Goal: Check status: Check status

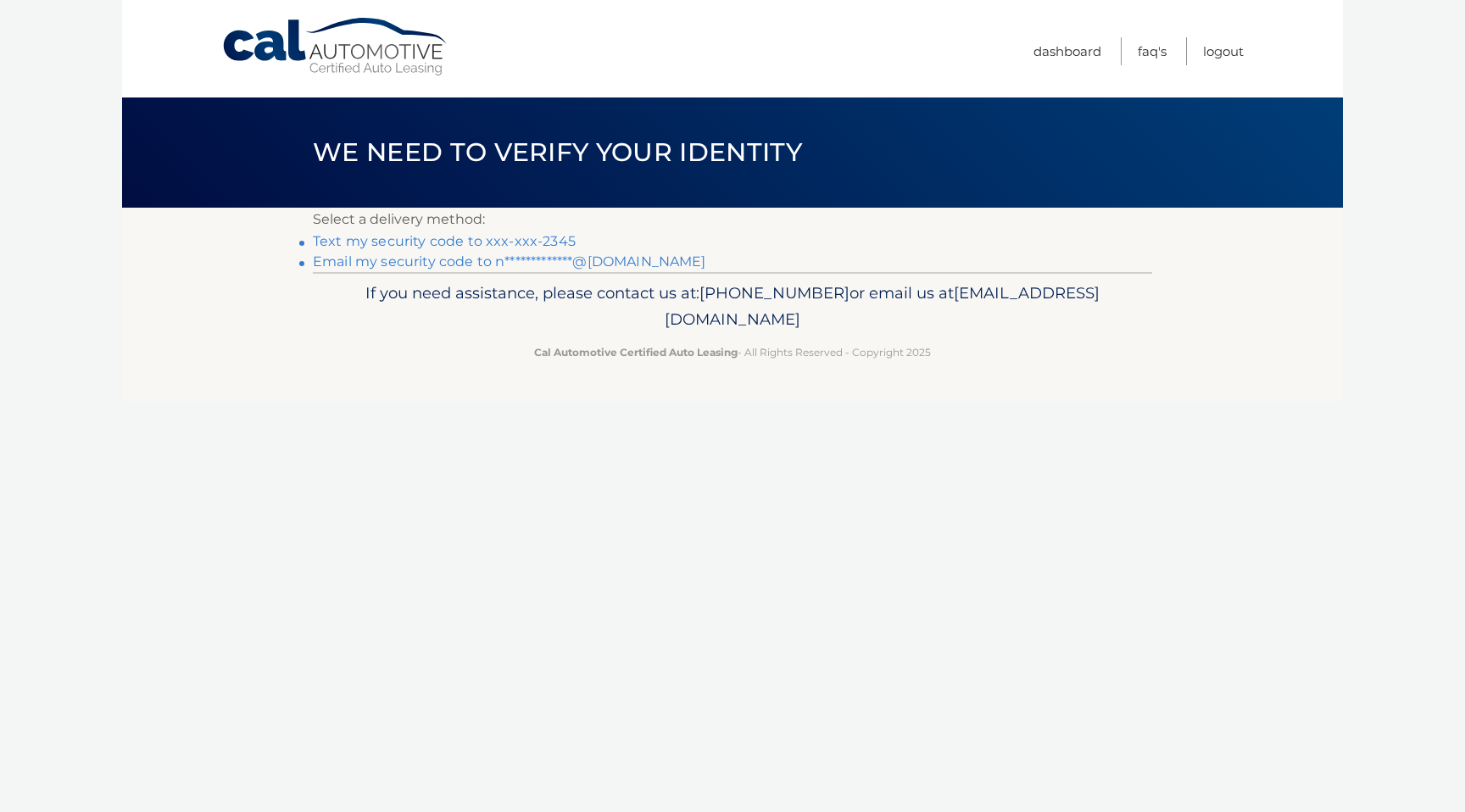
click at [441, 240] on link "Text my security code to xxx-xxx-2345" at bounding box center [444, 241] width 262 height 16
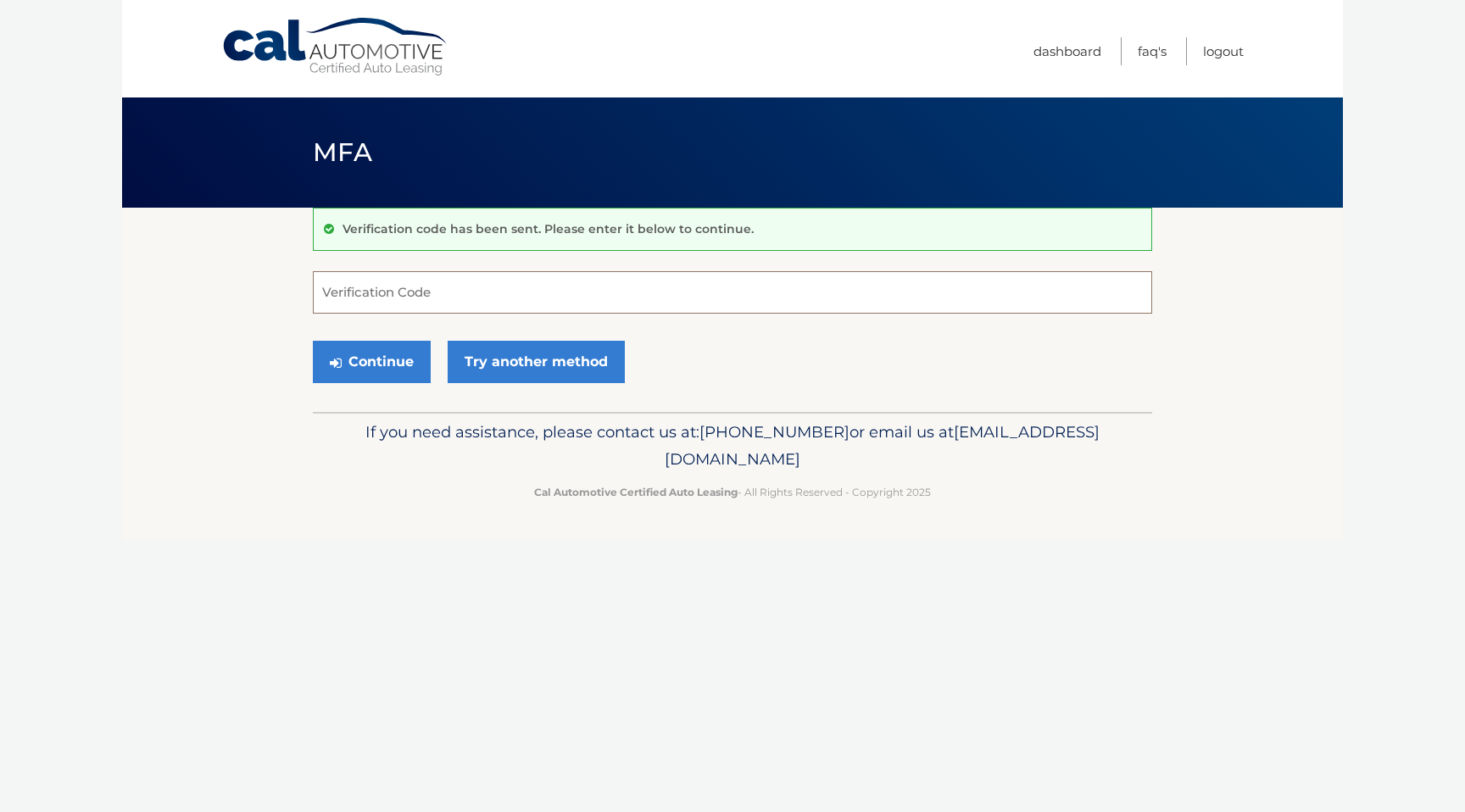
click at [401, 285] on input "Verification Code" at bounding box center [732, 293] width 839 height 43
type input "276933"
click at [313, 340] on button "Continue" at bounding box center [372, 362] width 118 height 43
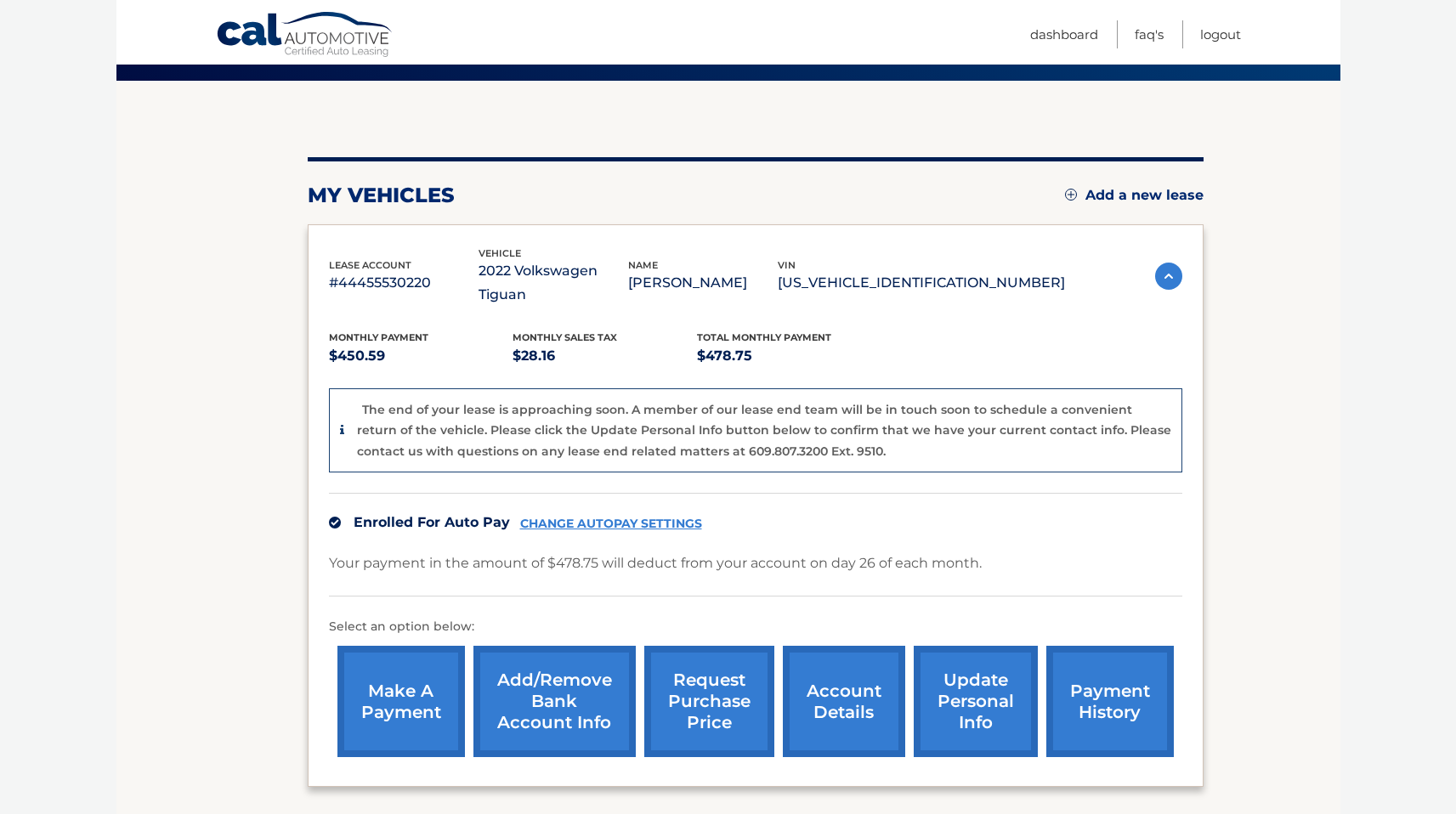
scroll to position [256, 0]
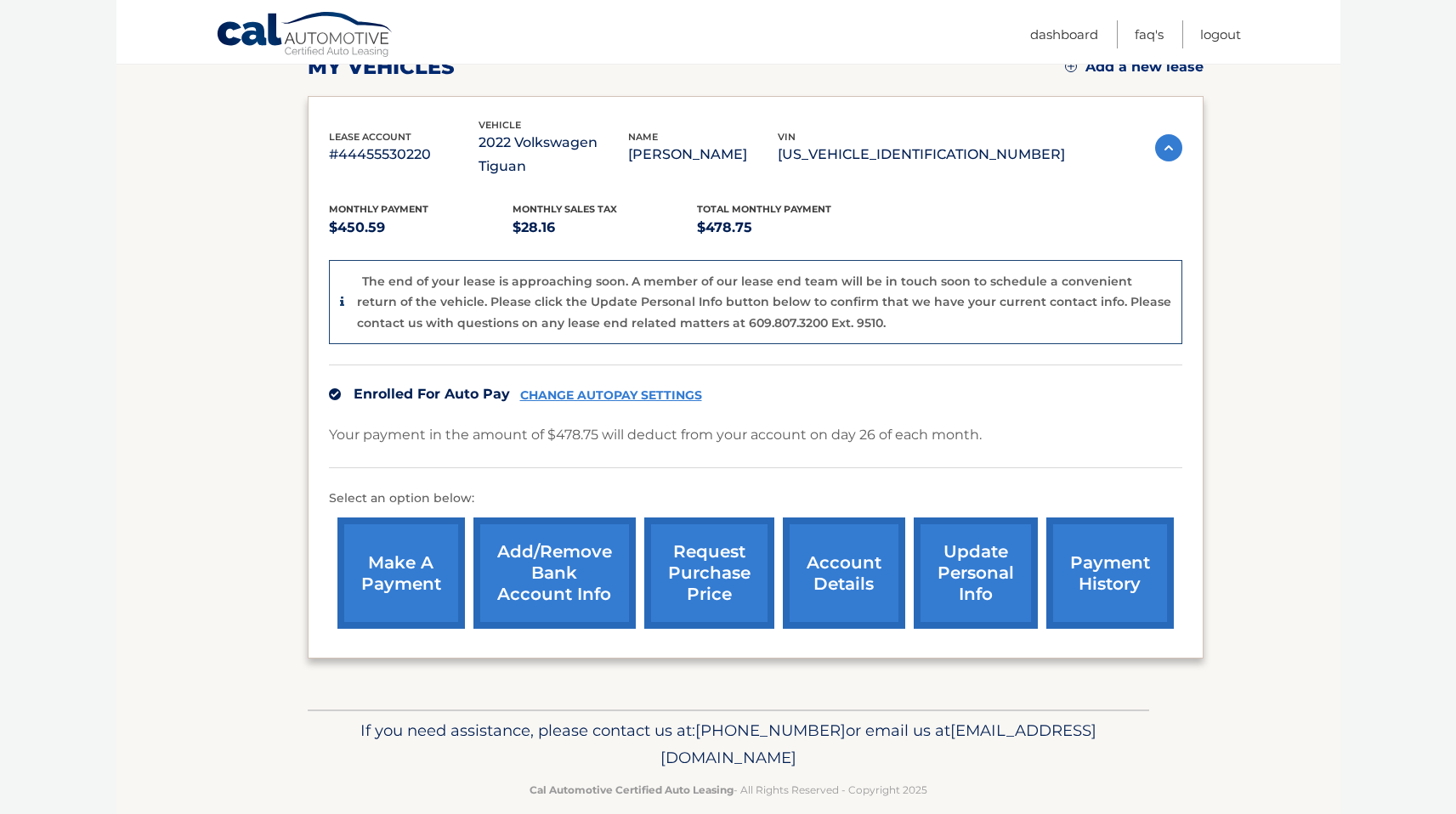
click at [828, 423] on p "Your payment in the amount of $478.75 will deduct from your account on day 26 o…" at bounding box center [655, 435] width 652 height 24
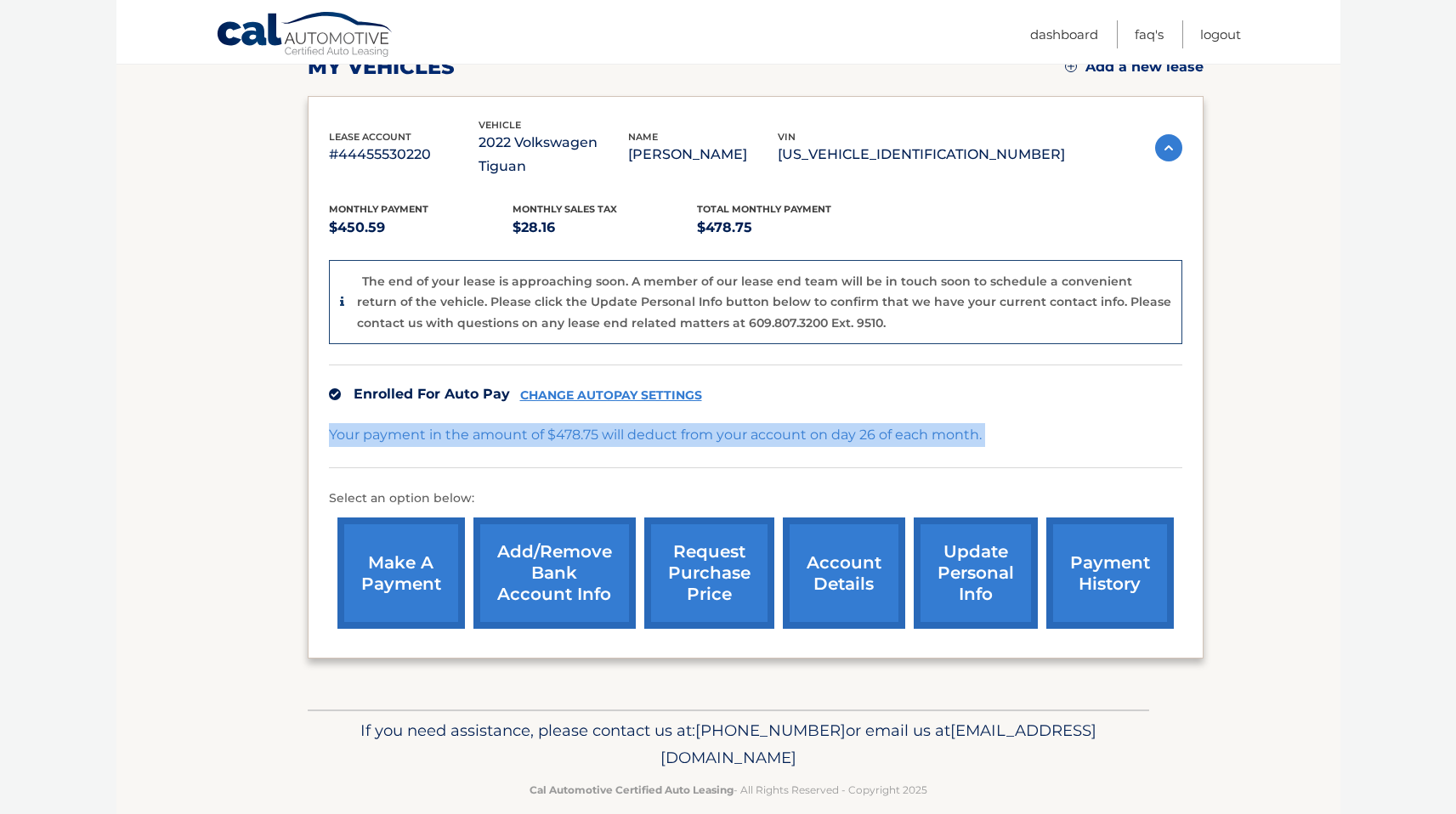
click at [828, 423] on p "Your payment in the amount of $478.75 will deduct from your account on day 26 o…" at bounding box center [655, 435] width 652 height 24
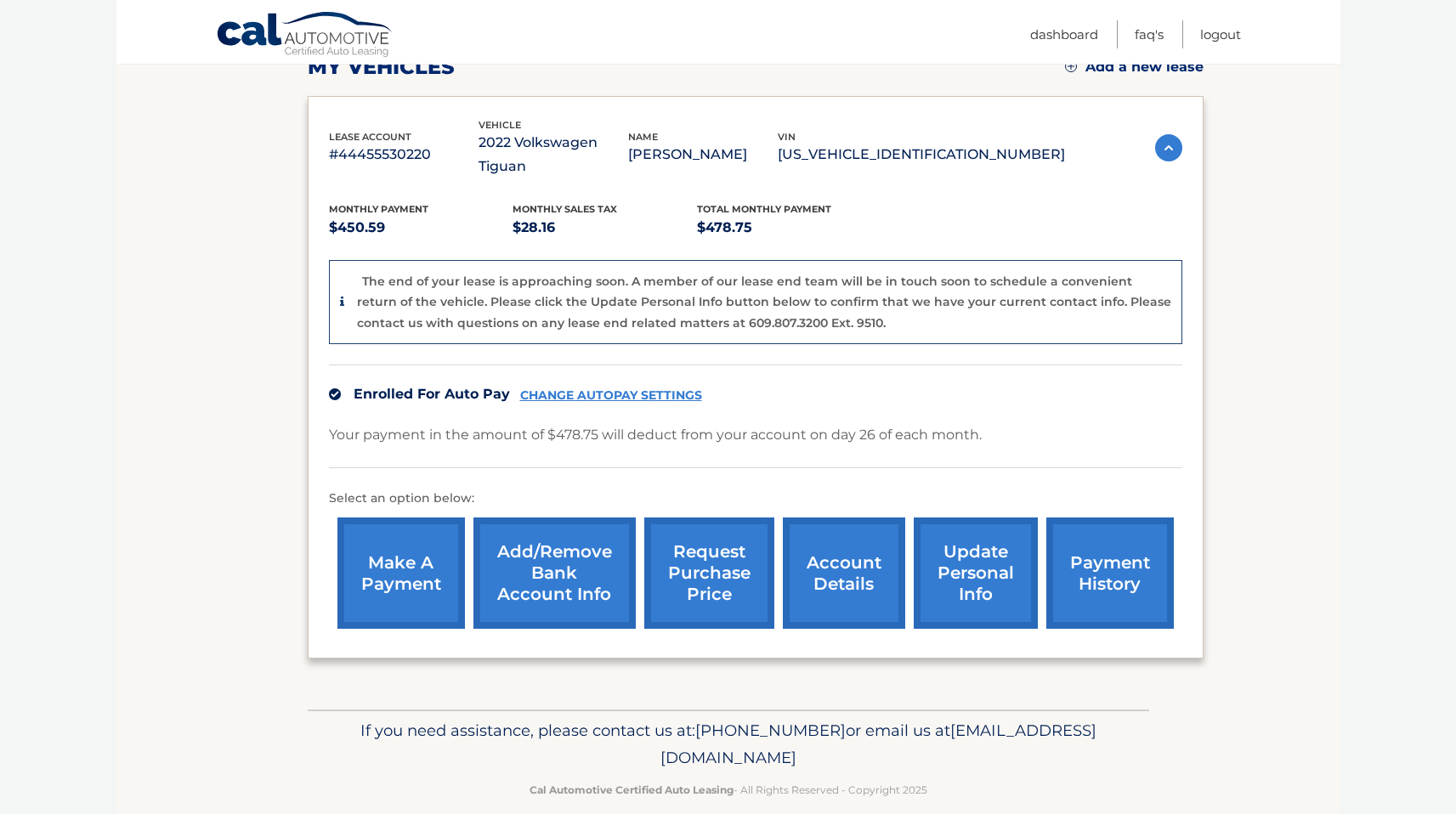
click at [299, 412] on section "my vehicles Add a new lease lease account #44455530220 vehicle 2022 Volkswagen …" at bounding box center [728, 331] width 1224 height 757
click at [750, 203] on span "Total Monthly Payment" at bounding box center [764, 208] width 134 height 12
click at [828, 216] on p "$478.75" at bounding box center [788, 227] width 184 height 24
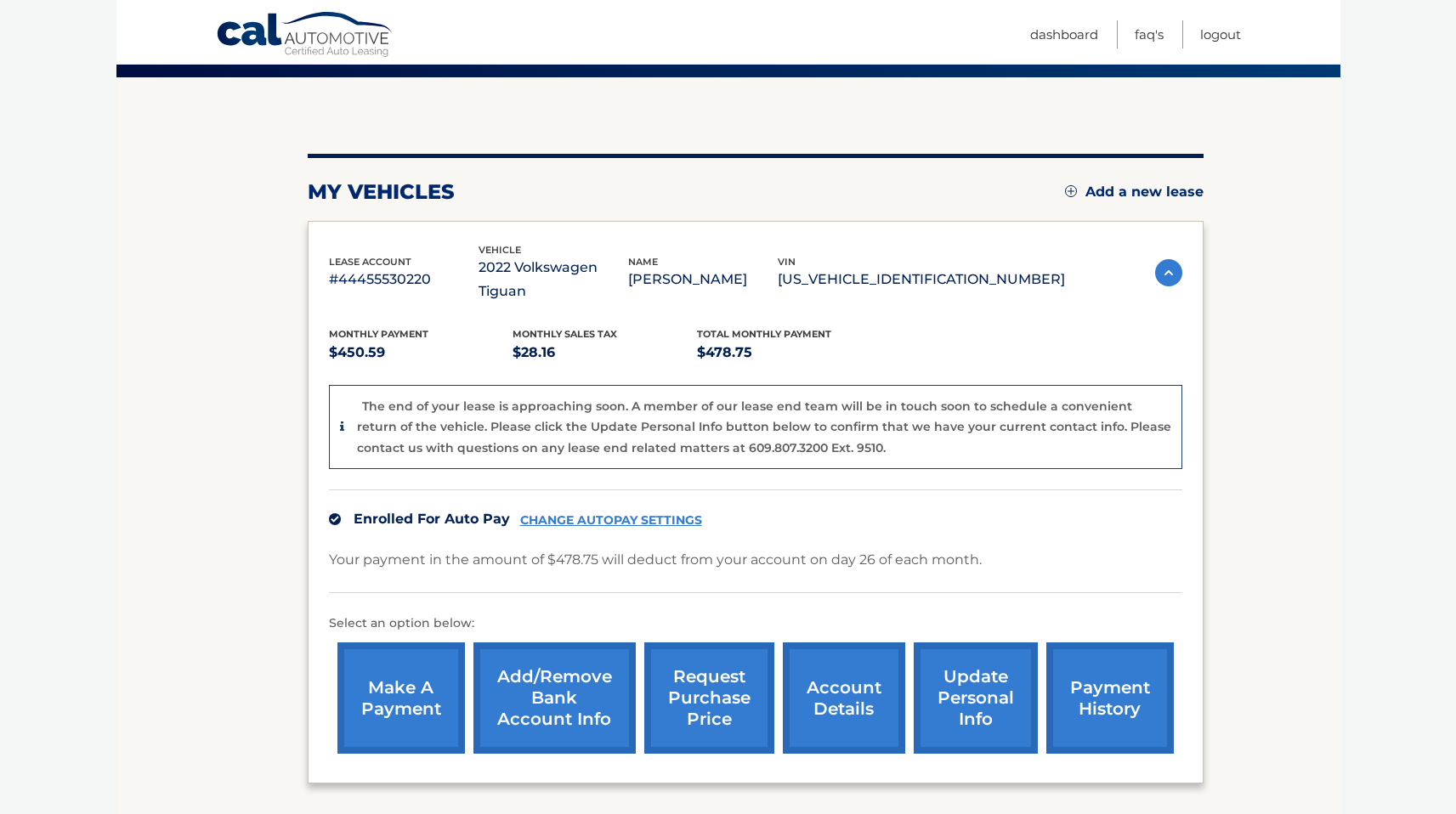
scroll to position [120, 0]
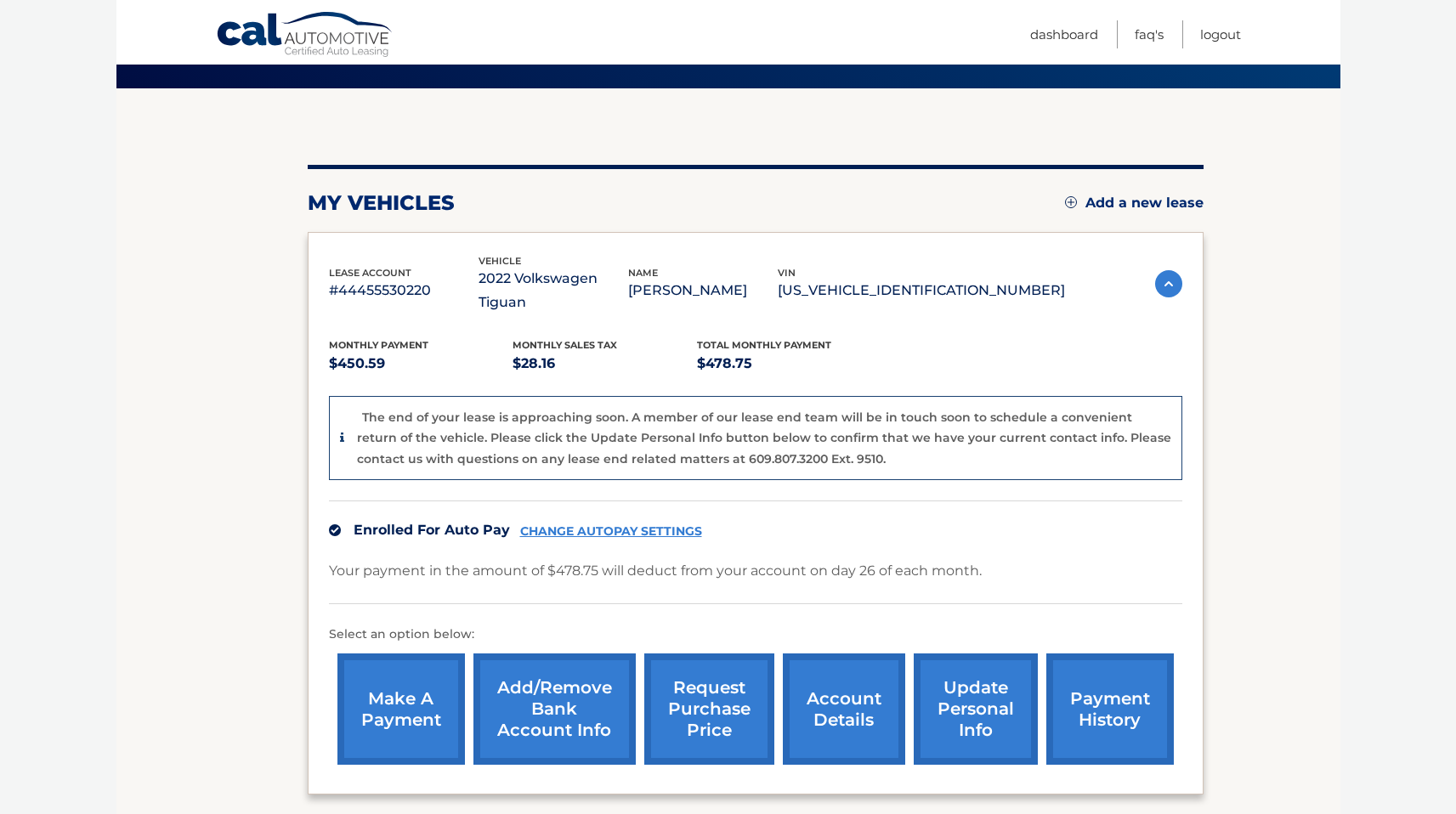
click at [846, 666] on link "account details" at bounding box center [844, 708] width 123 height 111
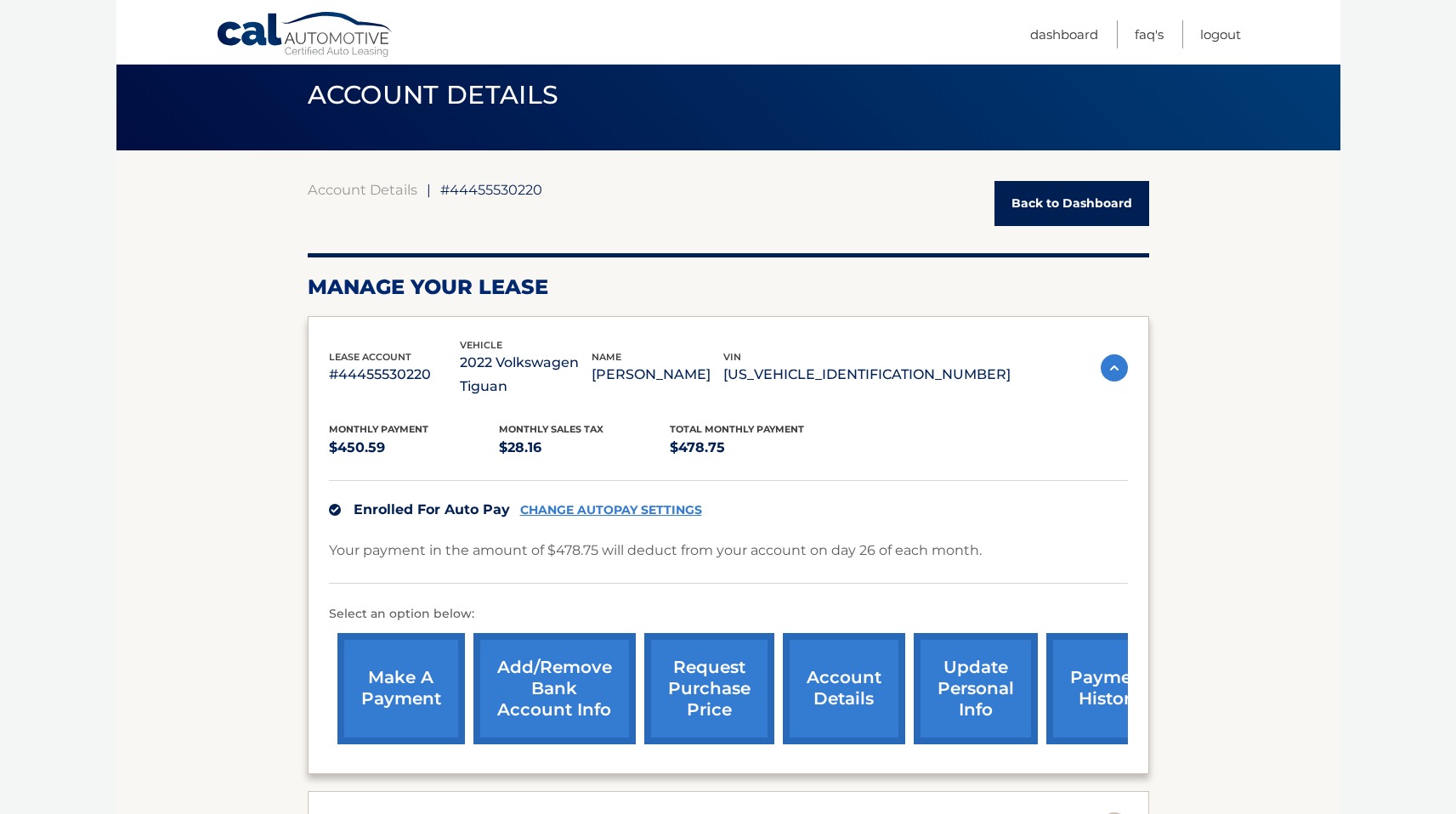
scroll to position [516, 0]
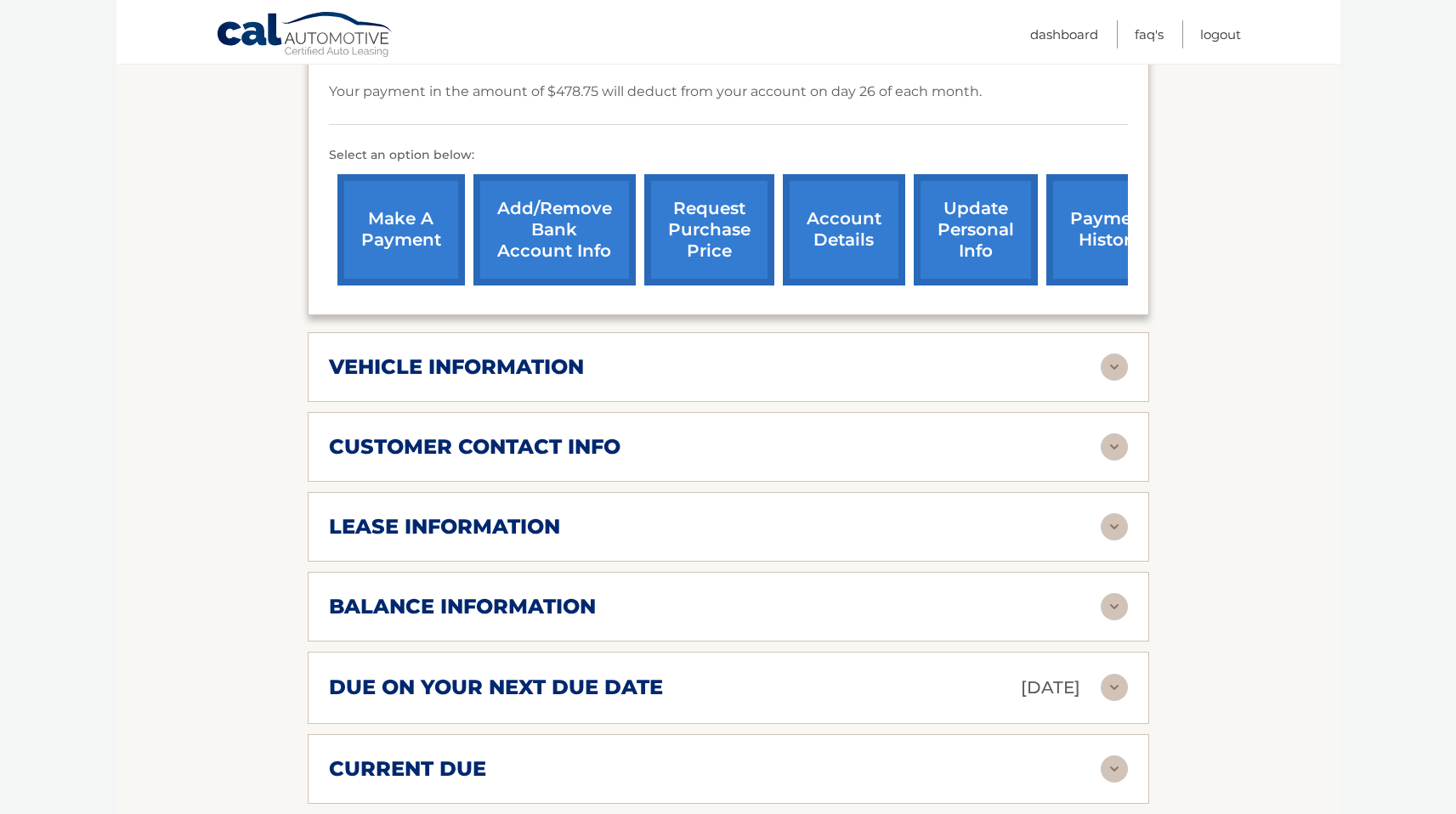
click at [1123, 606] on img at bounding box center [1114, 606] width 28 height 28
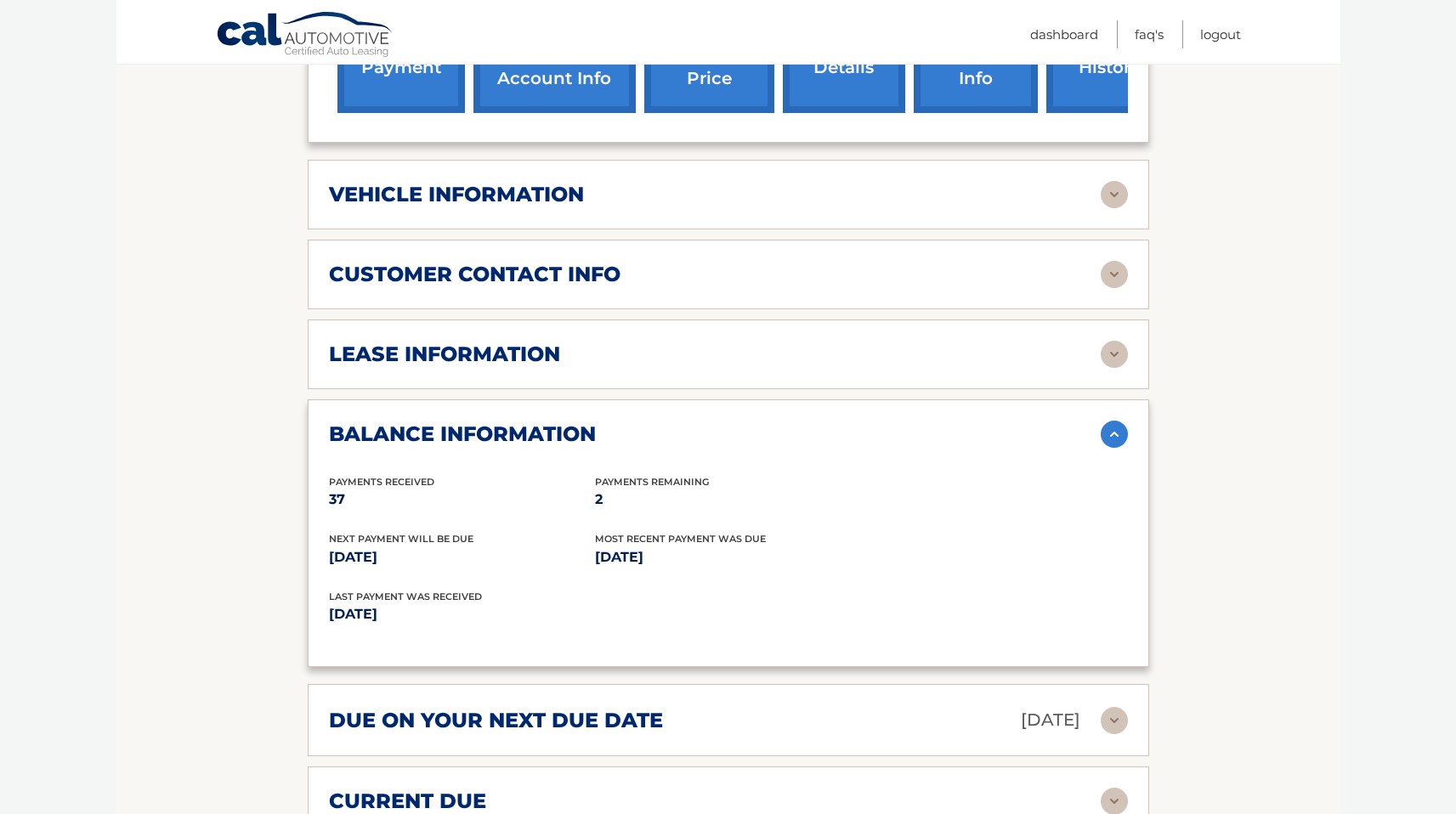
scroll to position [878, 0]
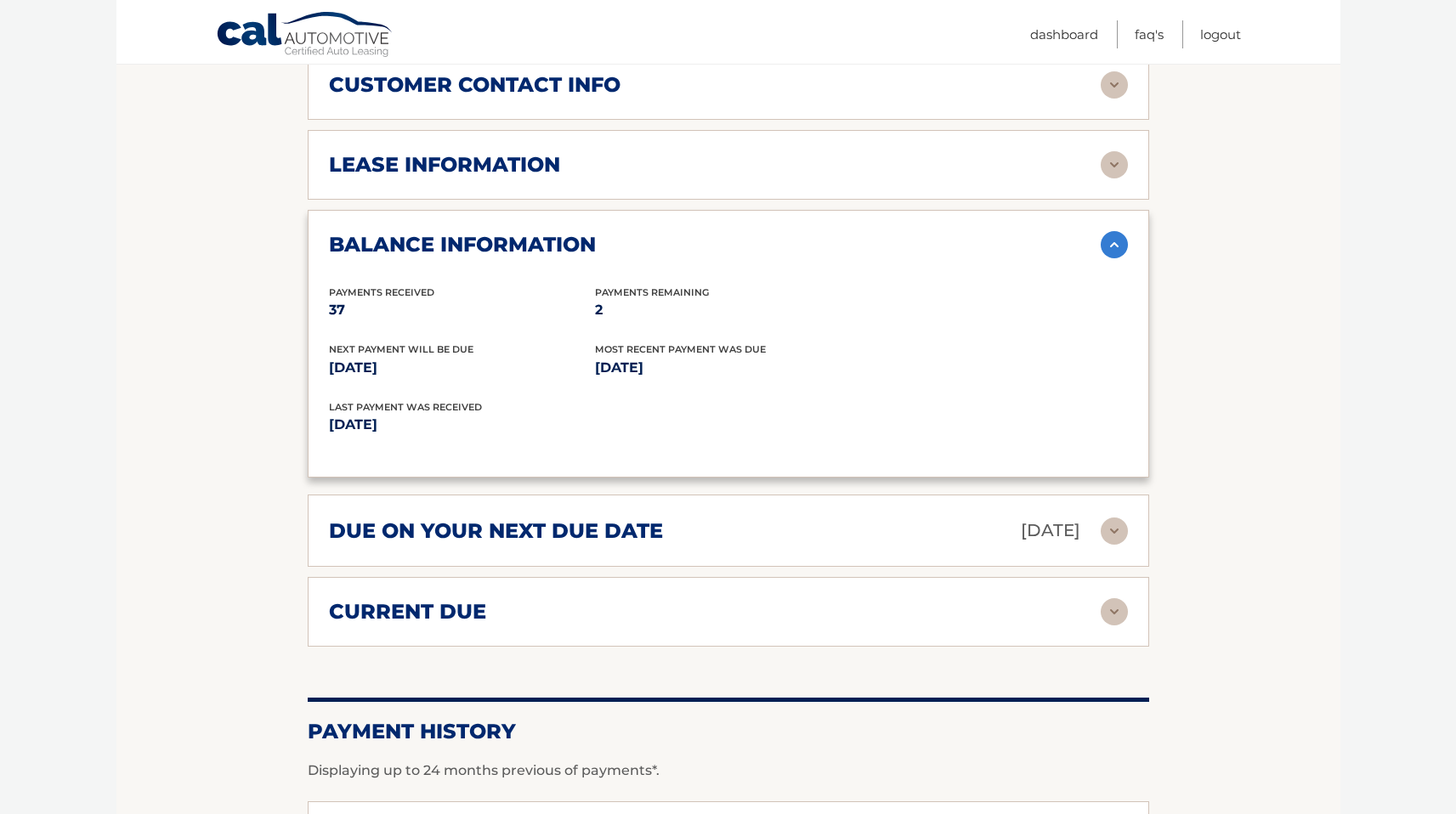
click at [595, 360] on p "[DATE]" at bounding box center [727, 368] width 266 height 24
drag, startPoint x: 595, startPoint y: 360, endPoint x: 684, endPoint y: 365, distance: 89.1
click at [684, 365] on p "[DATE]" at bounding box center [727, 368] width 266 height 24
drag, startPoint x: 684, startPoint y: 365, endPoint x: 640, endPoint y: 382, distance: 47.2
click at [685, 366] on p "[DATE]" at bounding box center [727, 368] width 266 height 24
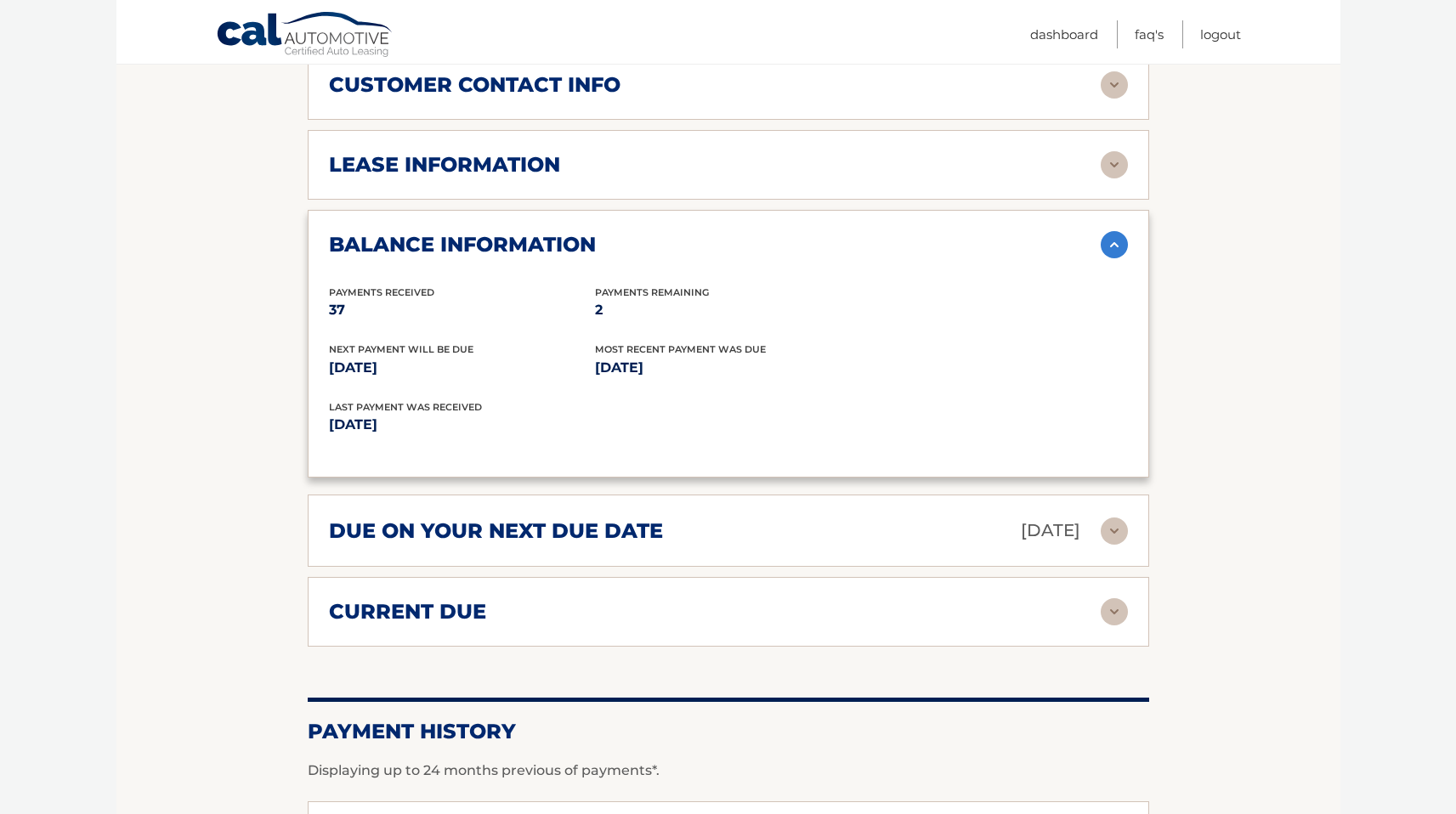
click at [363, 427] on p "[DATE]" at bounding box center [528, 425] width 399 height 24
click at [380, 359] on p "[DATE]" at bounding box center [461, 368] width 266 height 24
click at [886, 617] on div "current due" at bounding box center [715, 611] width 772 height 26
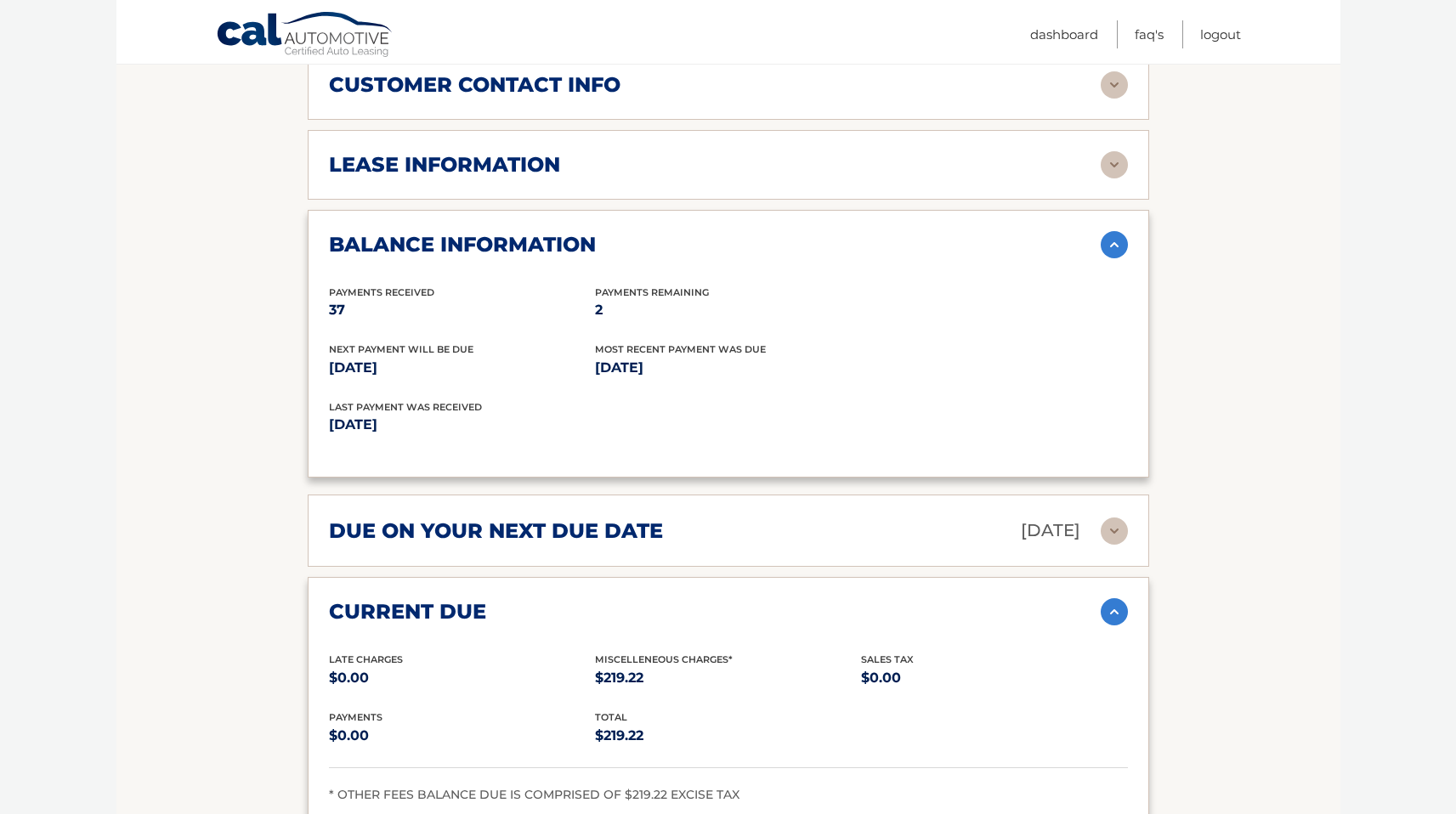
click at [1093, 608] on div "current due" at bounding box center [715, 611] width 772 height 26
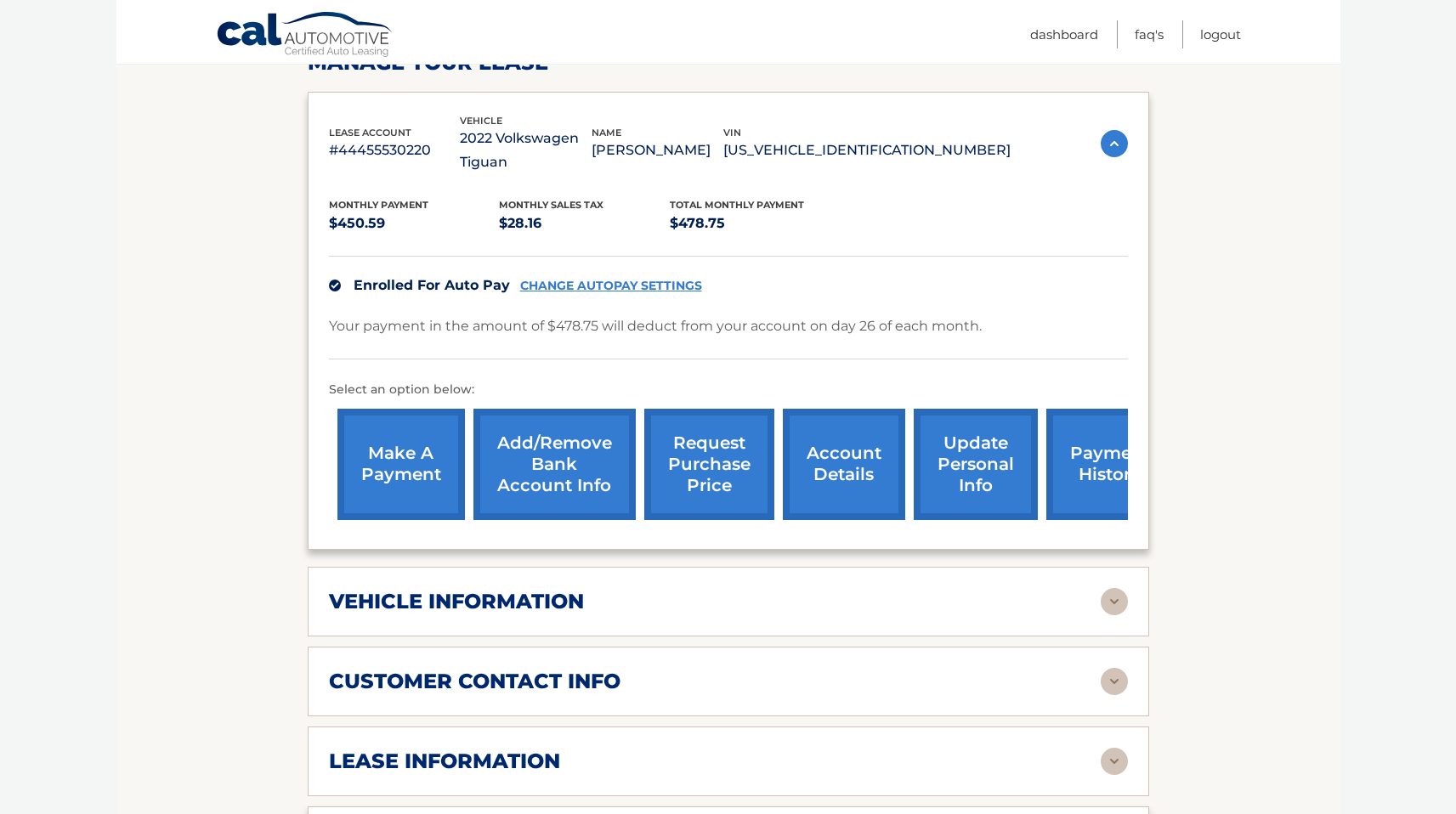
scroll to position [482, 0]
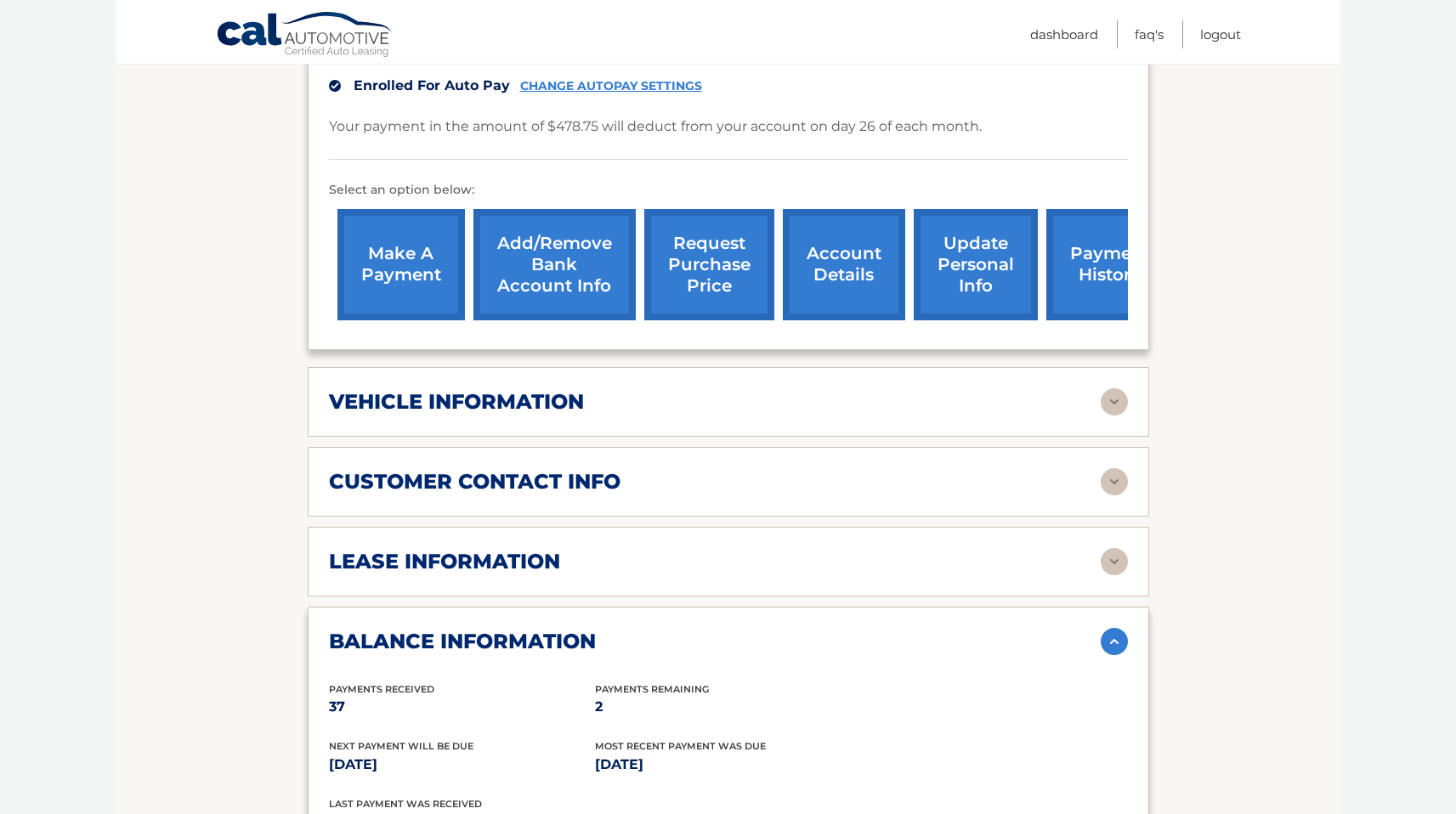
click at [1120, 412] on img at bounding box center [1114, 402] width 28 height 28
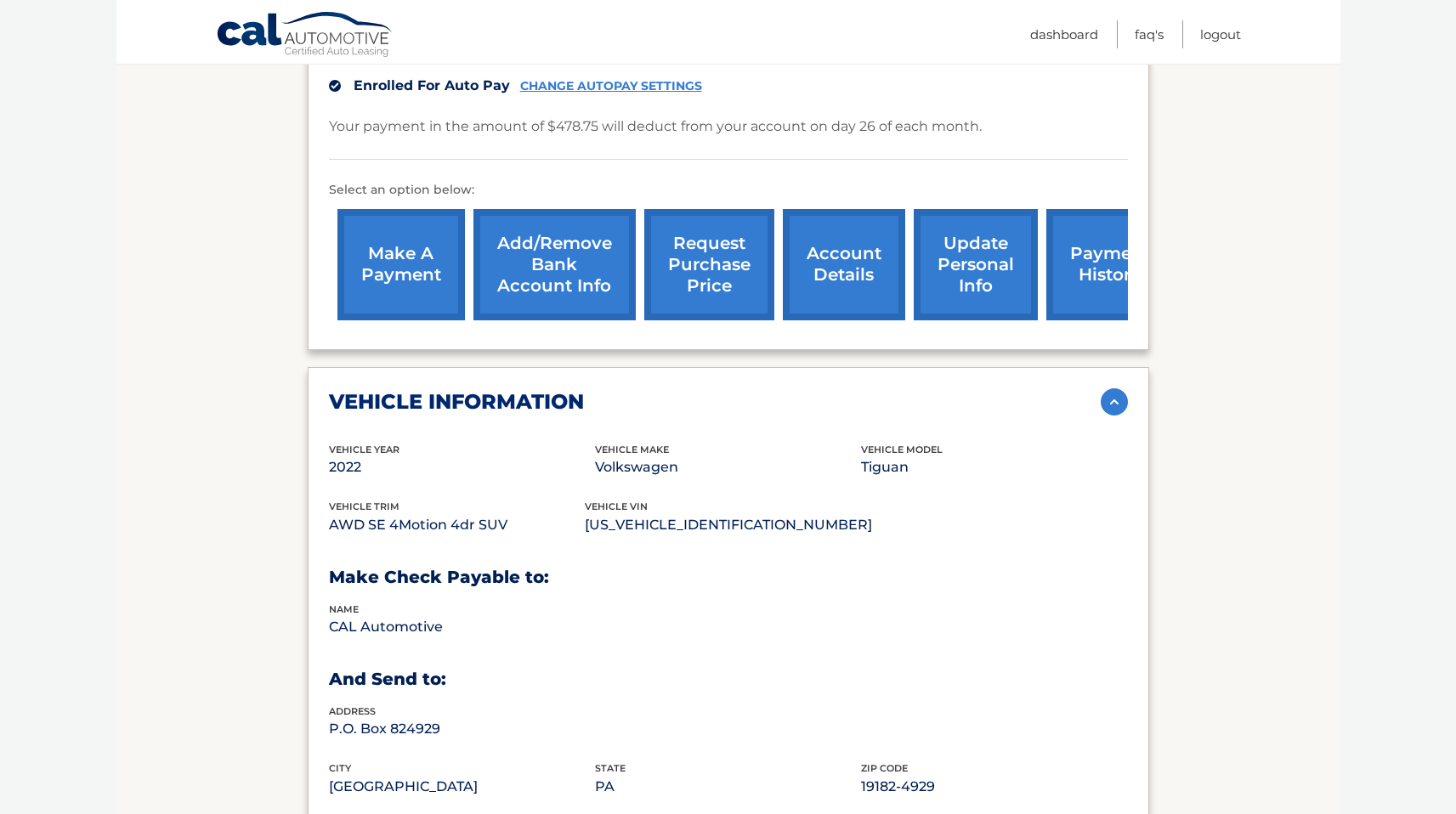
click at [1120, 412] on img at bounding box center [1114, 402] width 28 height 28
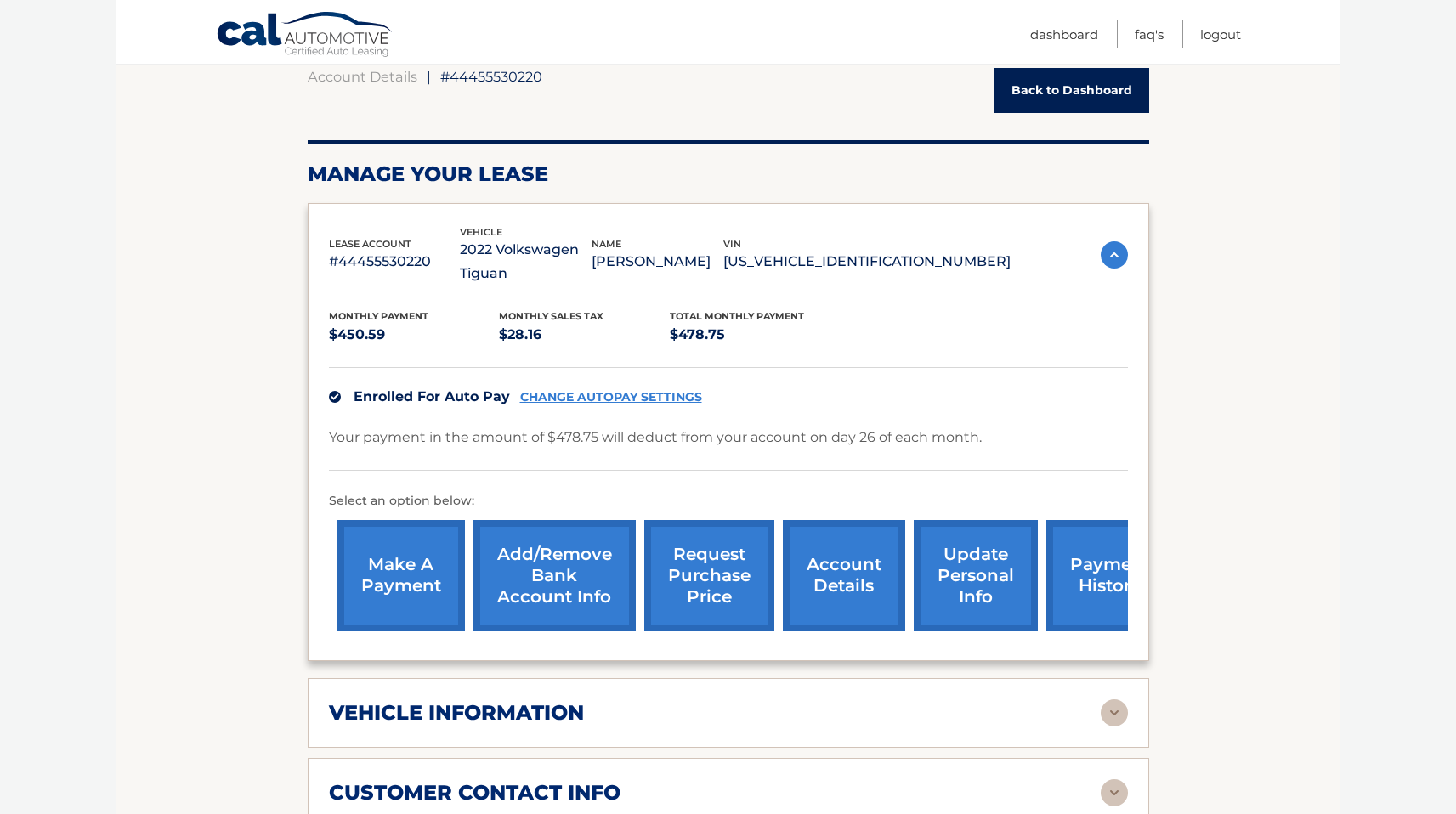
scroll to position [189, 0]
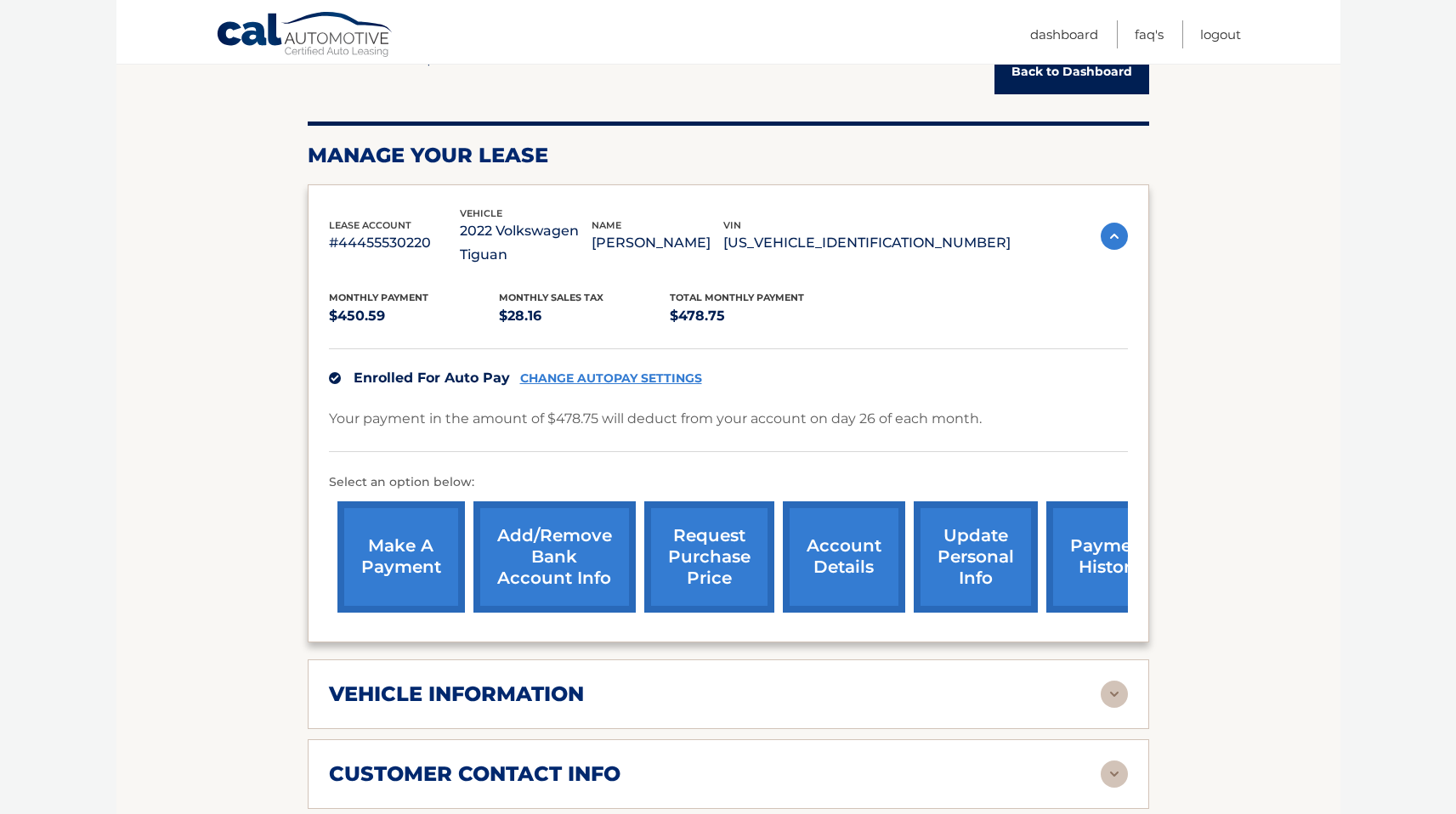
click at [868, 557] on link "account details" at bounding box center [844, 556] width 123 height 111
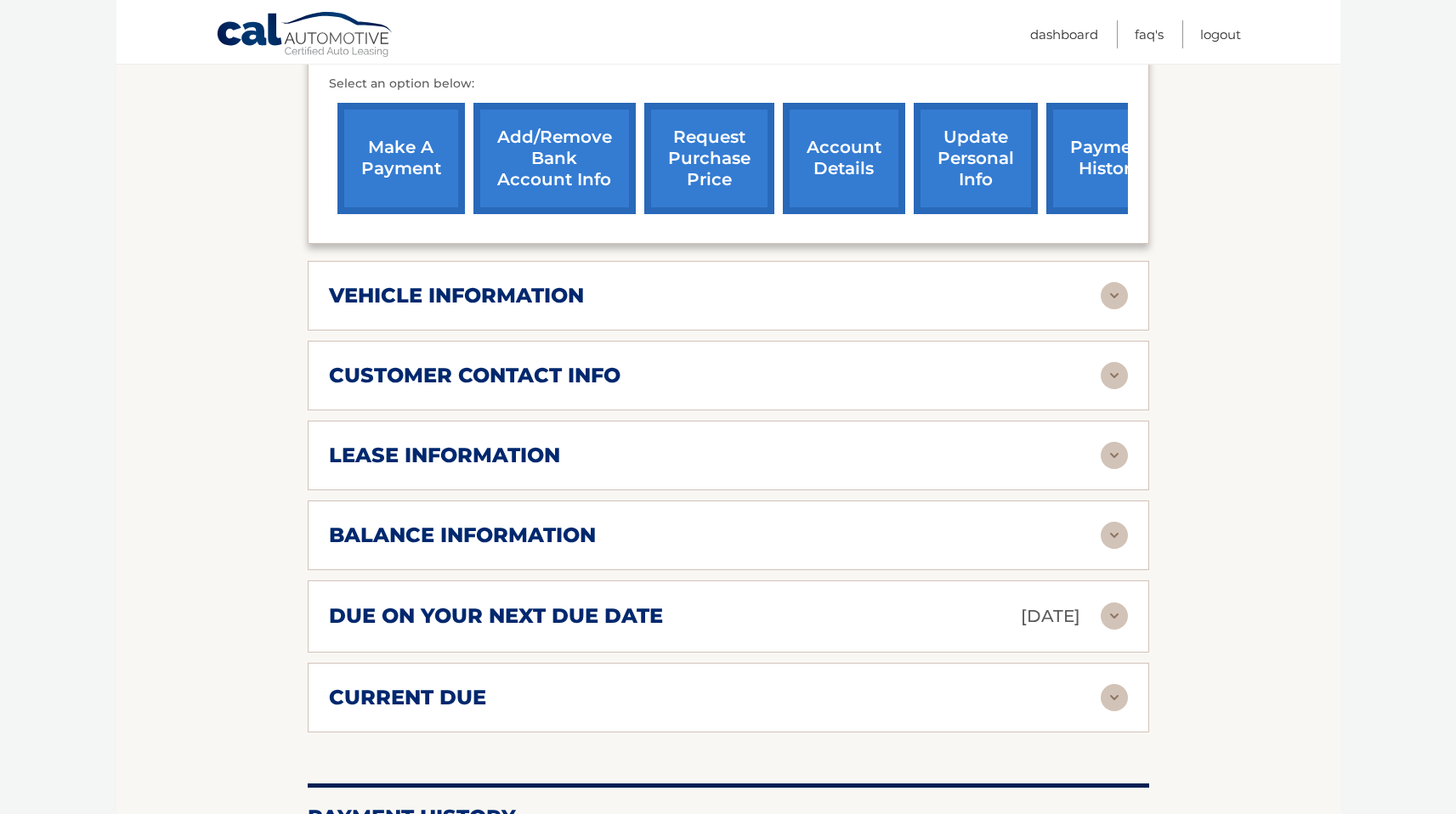
scroll to position [595, 0]
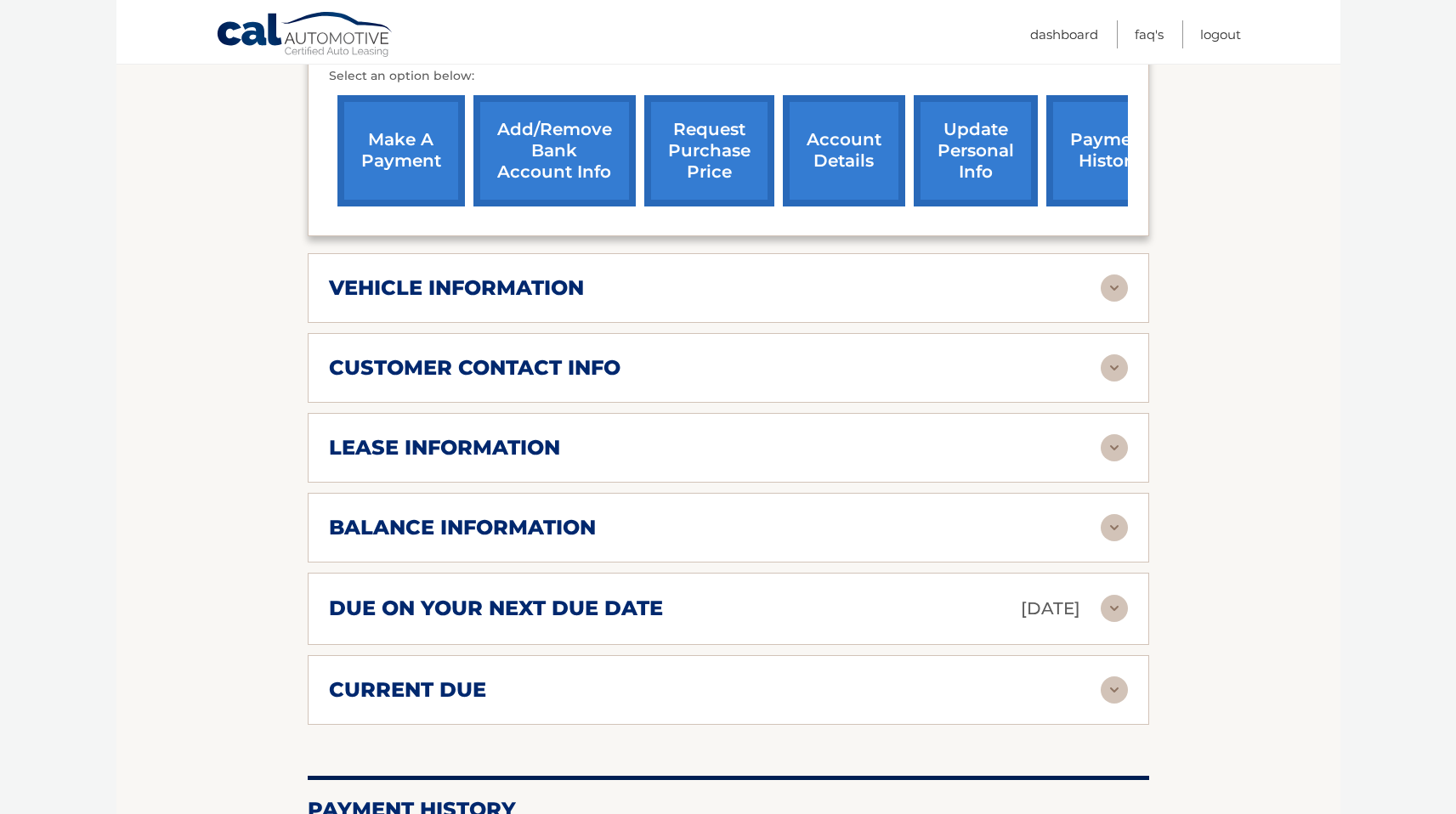
click at [1036, 459] on div "lease information" at bounding box center [728, 448] width 799 height 28
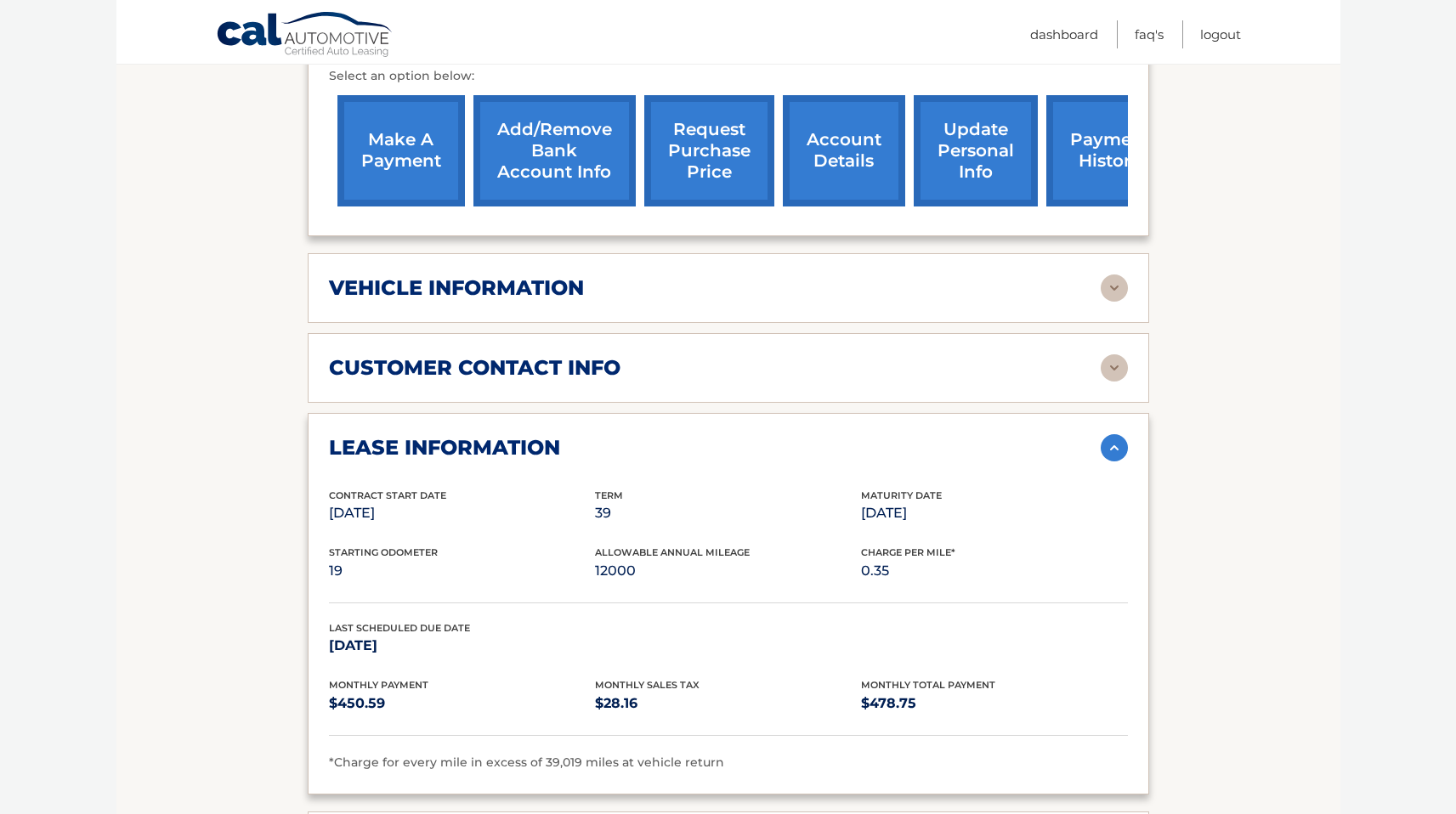
click at [876, 574] on p "0.35" at bounding box center [993, 571] width 266 height 24
click at [1045, 589] on div "Starting Odometer 19 Allowable Annual Mileage 12000 Charge Per Mile* 0.35" at bounding box center [728, 573] width 799 height 58
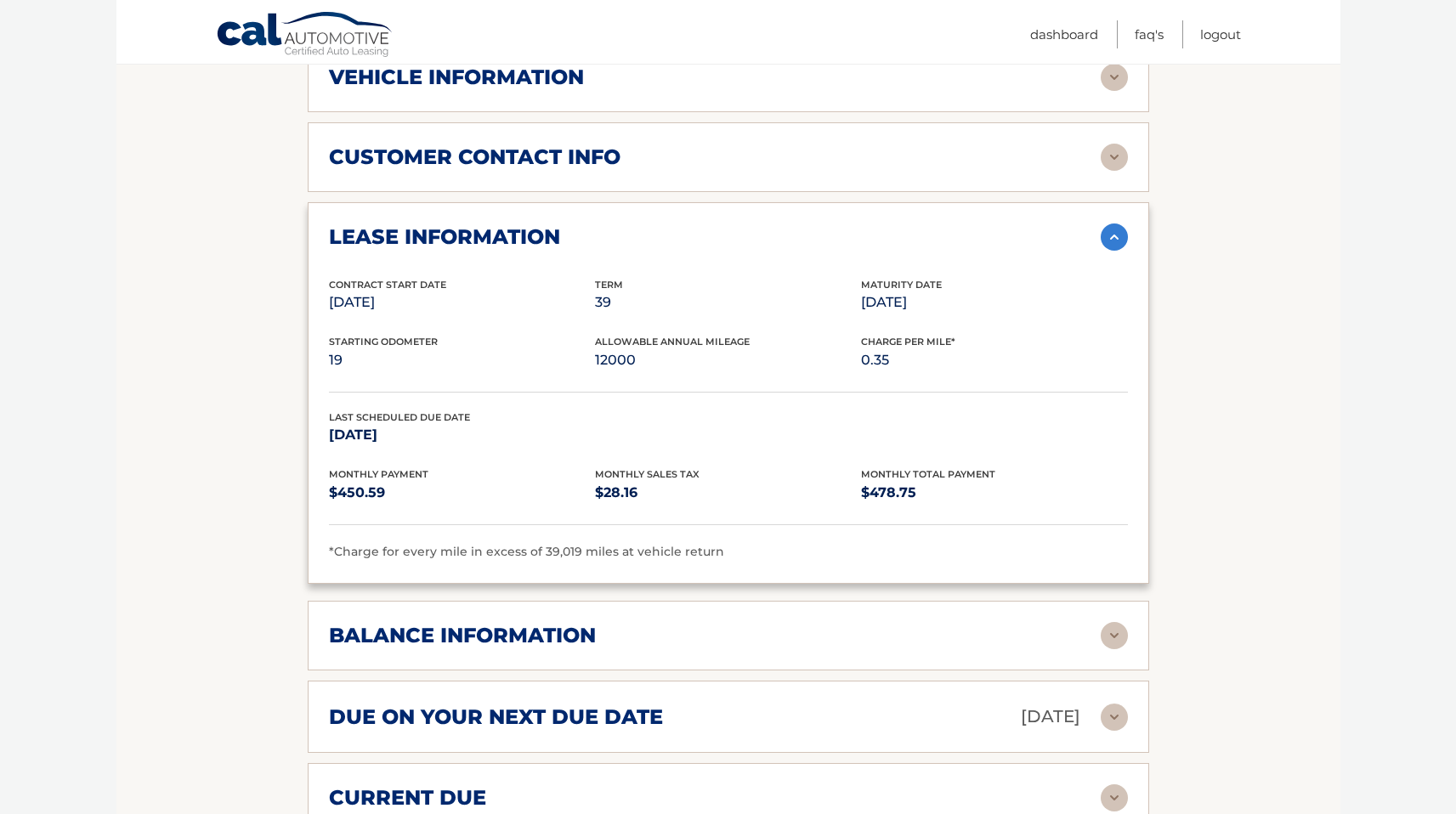
scroll to position [947, 0]
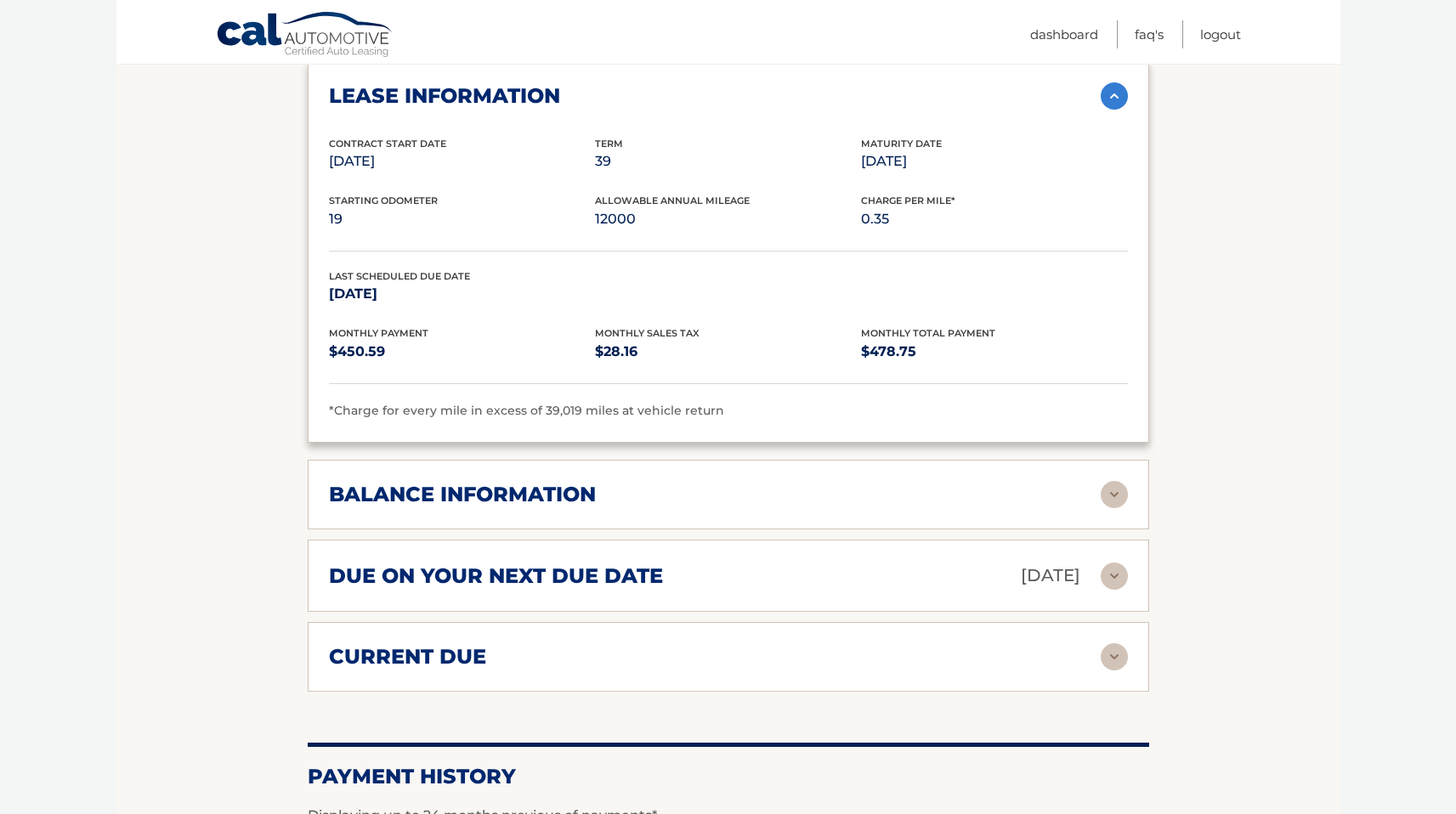
click at [638, 474] on div "balance information Payments Received 37 Payments Remaining 2 Next Payment will…" at bounding box center [728, 494] width 841 height 69
click at [804, 486] on div "balance information" at bounding box center [715, 494] width 772 height 26
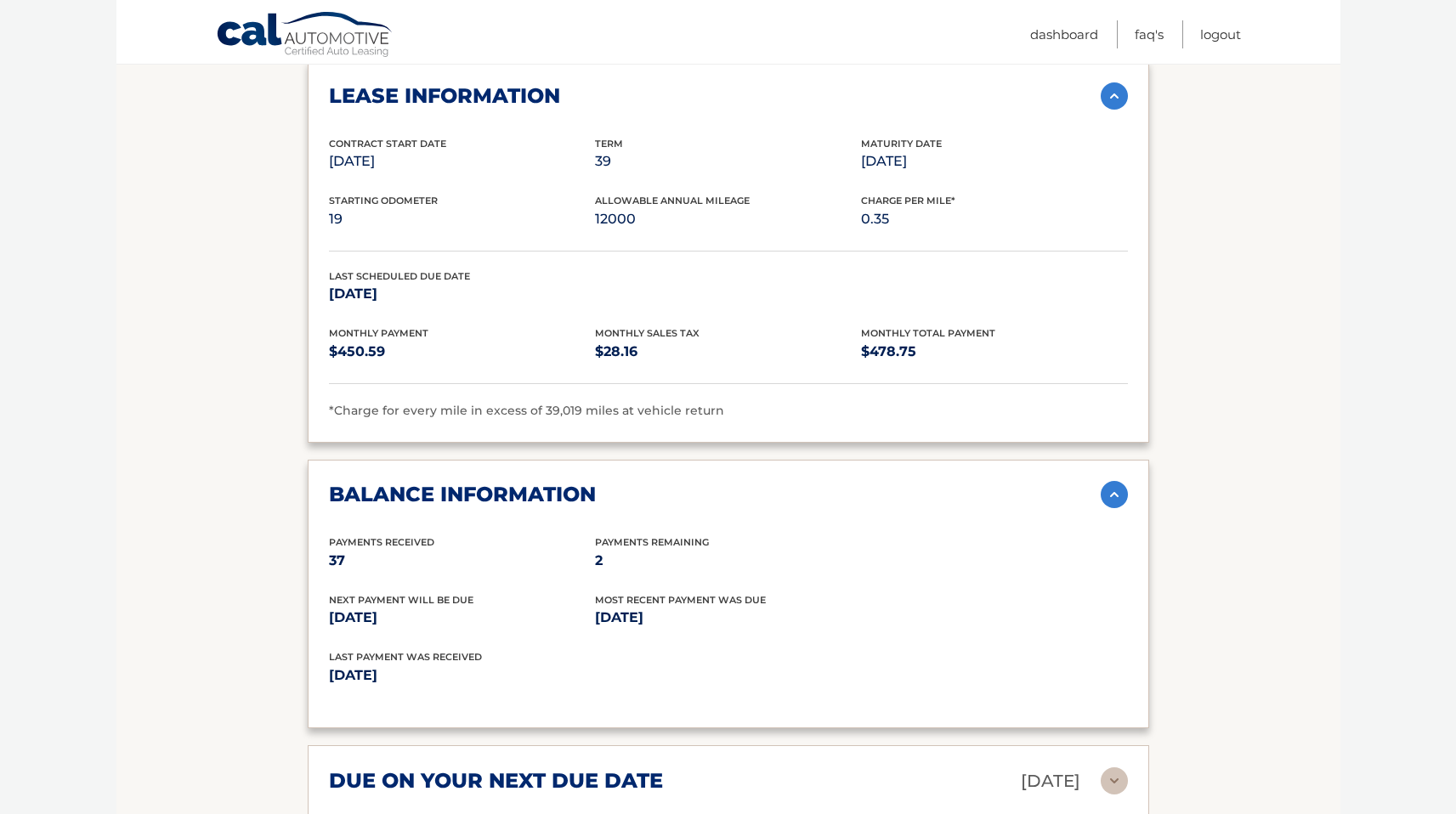
click at [801, 487] on div "balance information" at bounding box center [715, 494] width 772 height 26
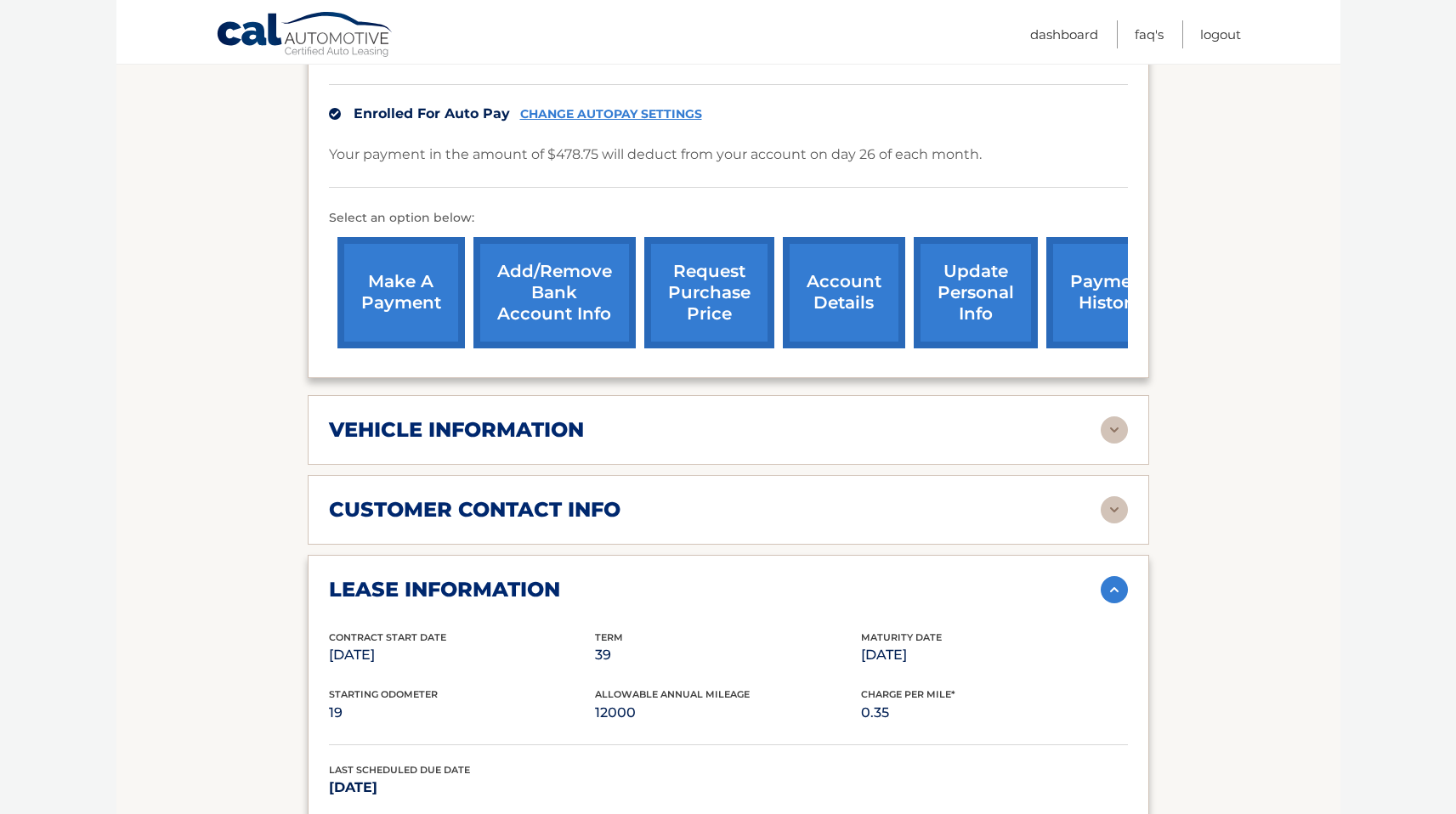
scroll to position [438, 0]
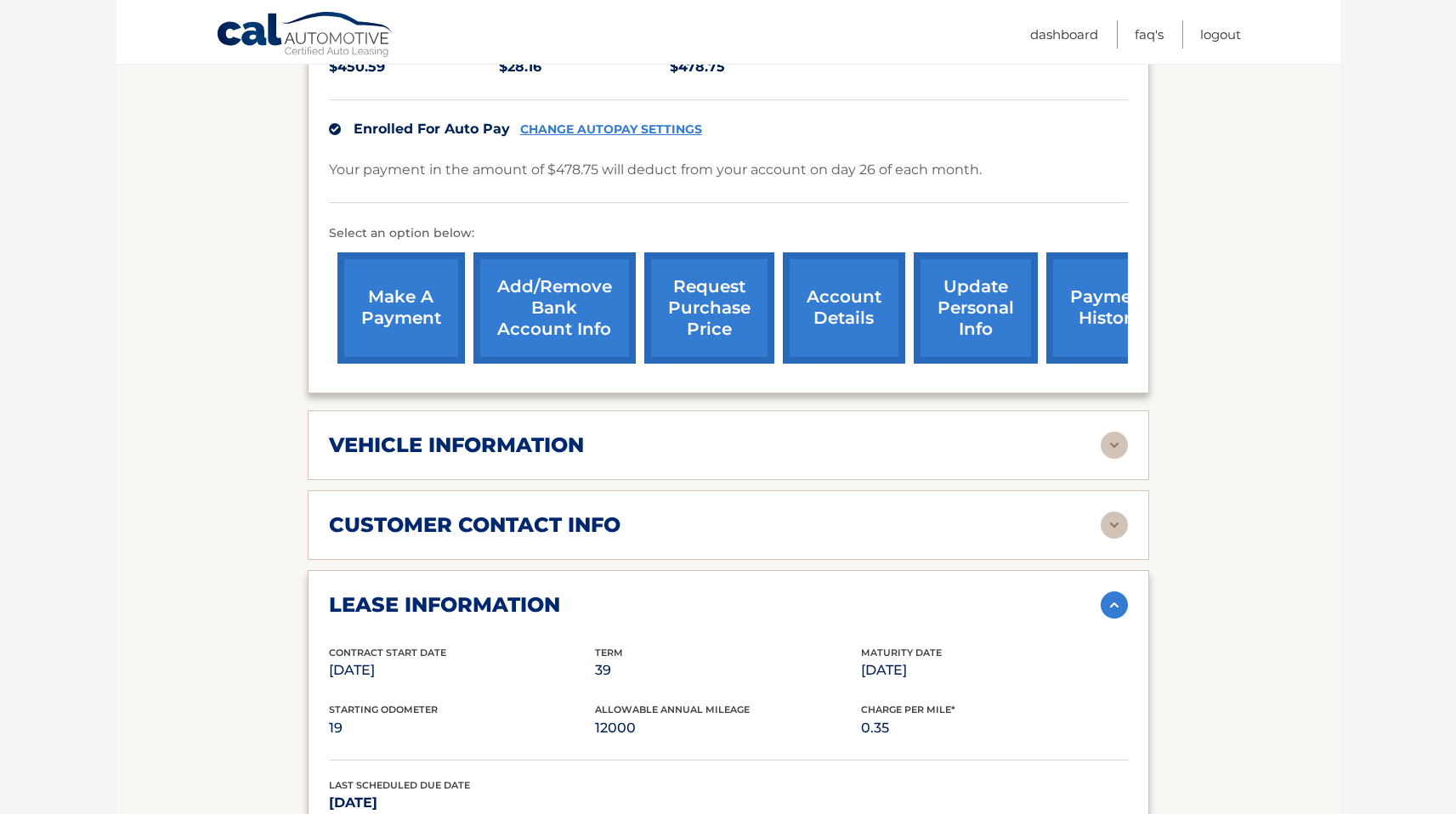
click at [546, 451] on h2 "vehicle information" at bounding box center [456, 445] width 255 height 26
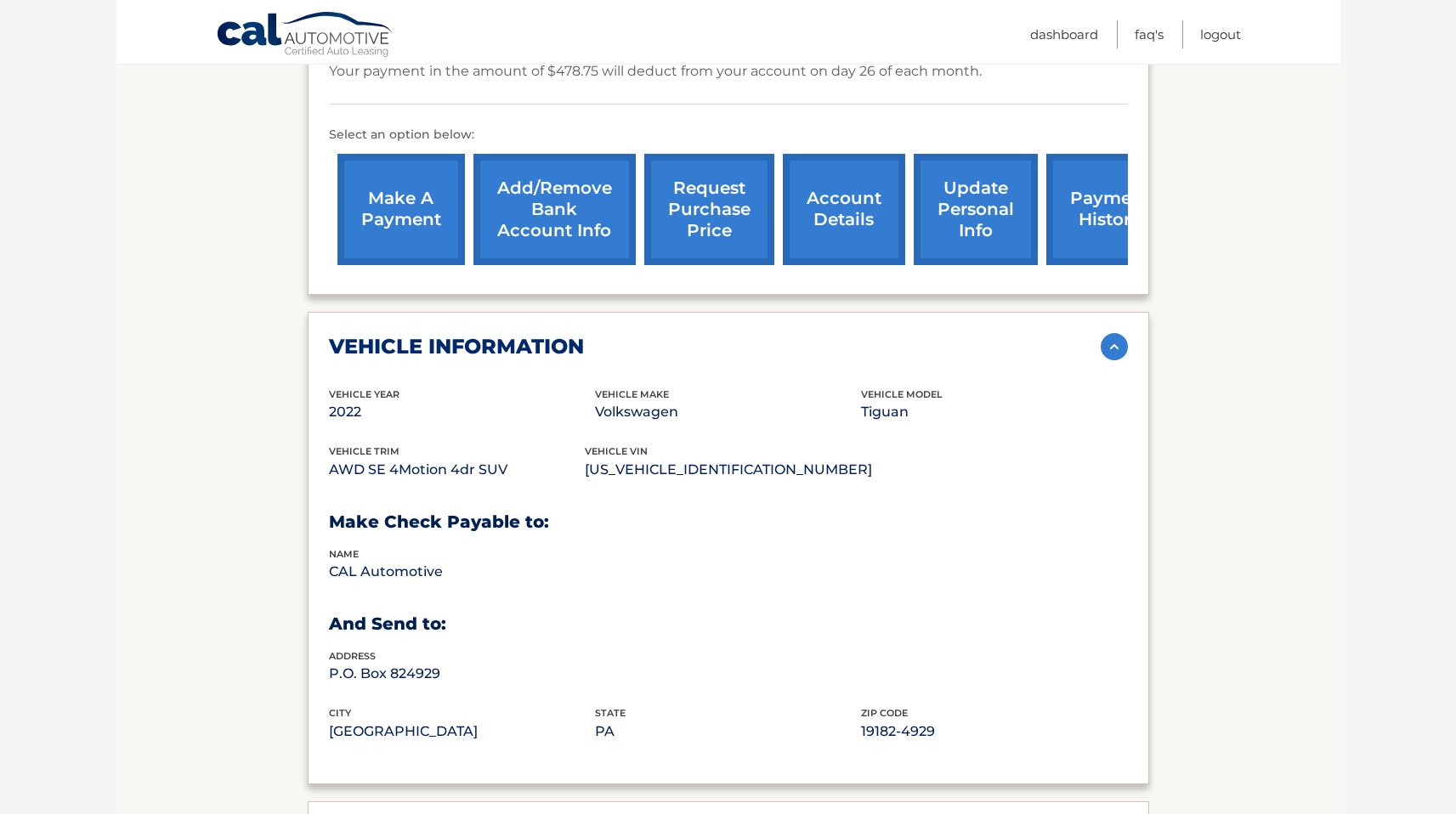
scroll to position [563, 0]
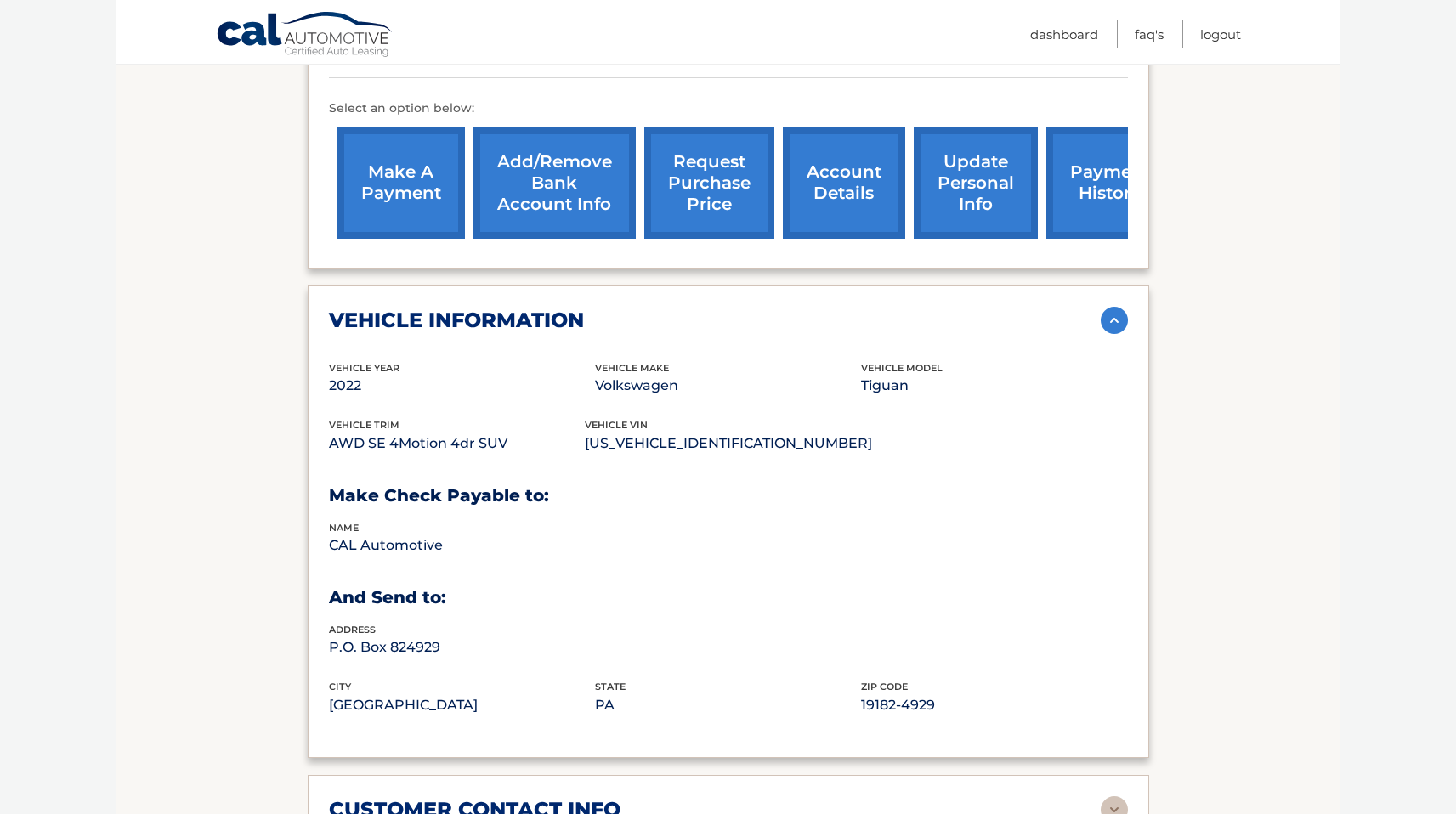
click at [1106, 327] on img at bounding box center [1114, 320] width 28 height 28
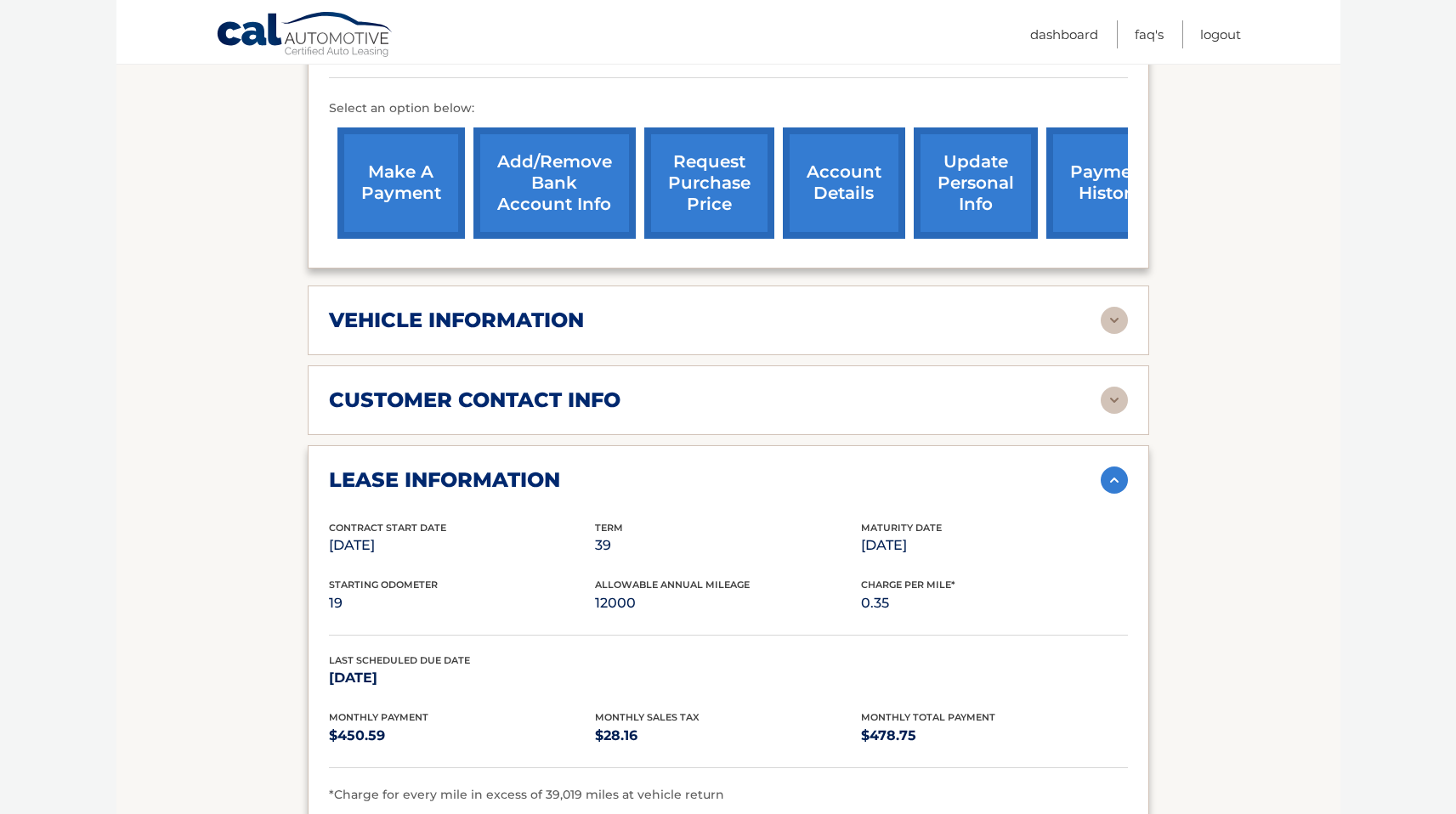
click at [637, 406] on div "customer contact info" at bounding box center [715, 400] width 772 height 26
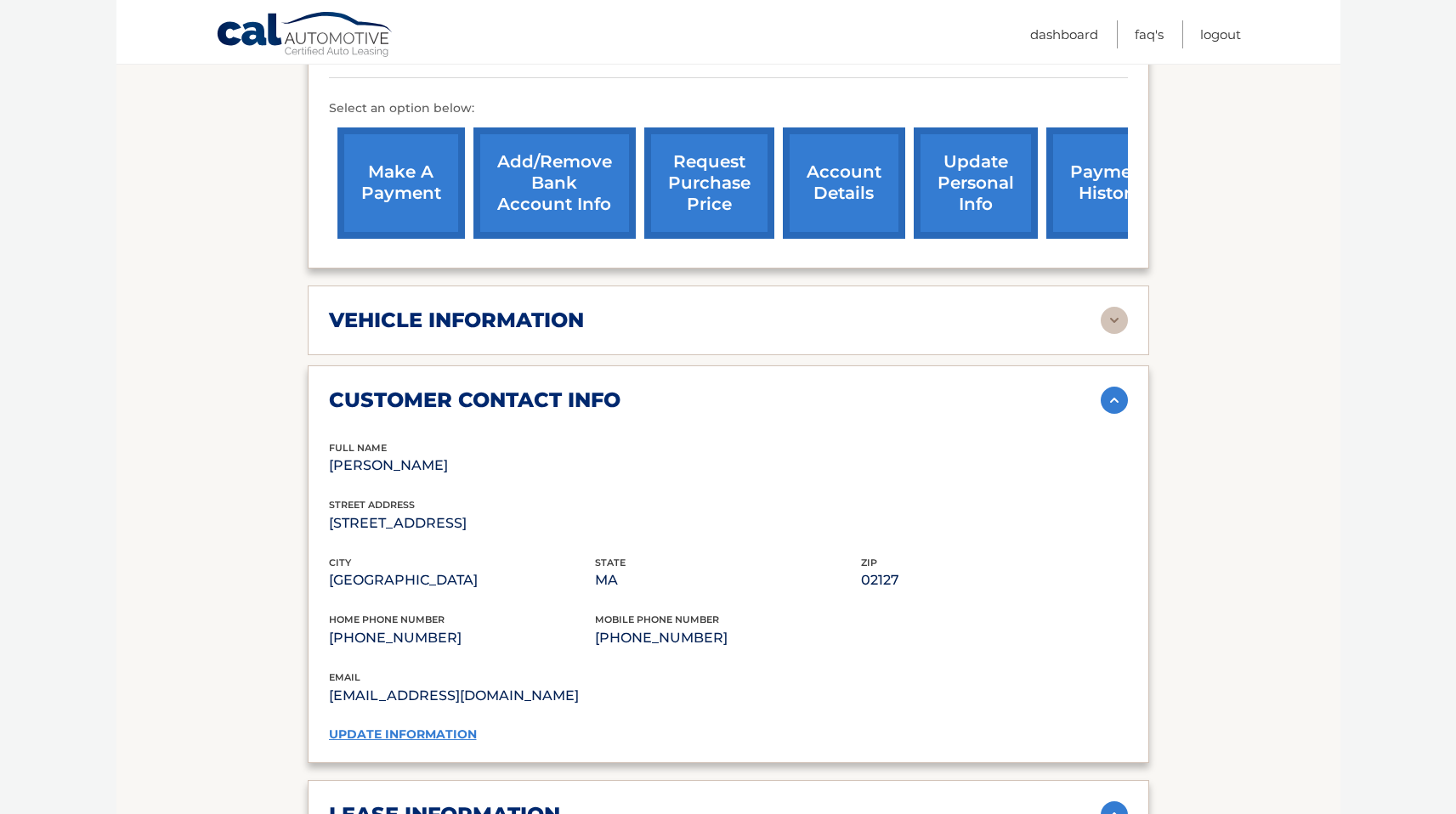
click at [640, 405] on div "customer contact info" at bounding box center [715, 400] width 772 height 26
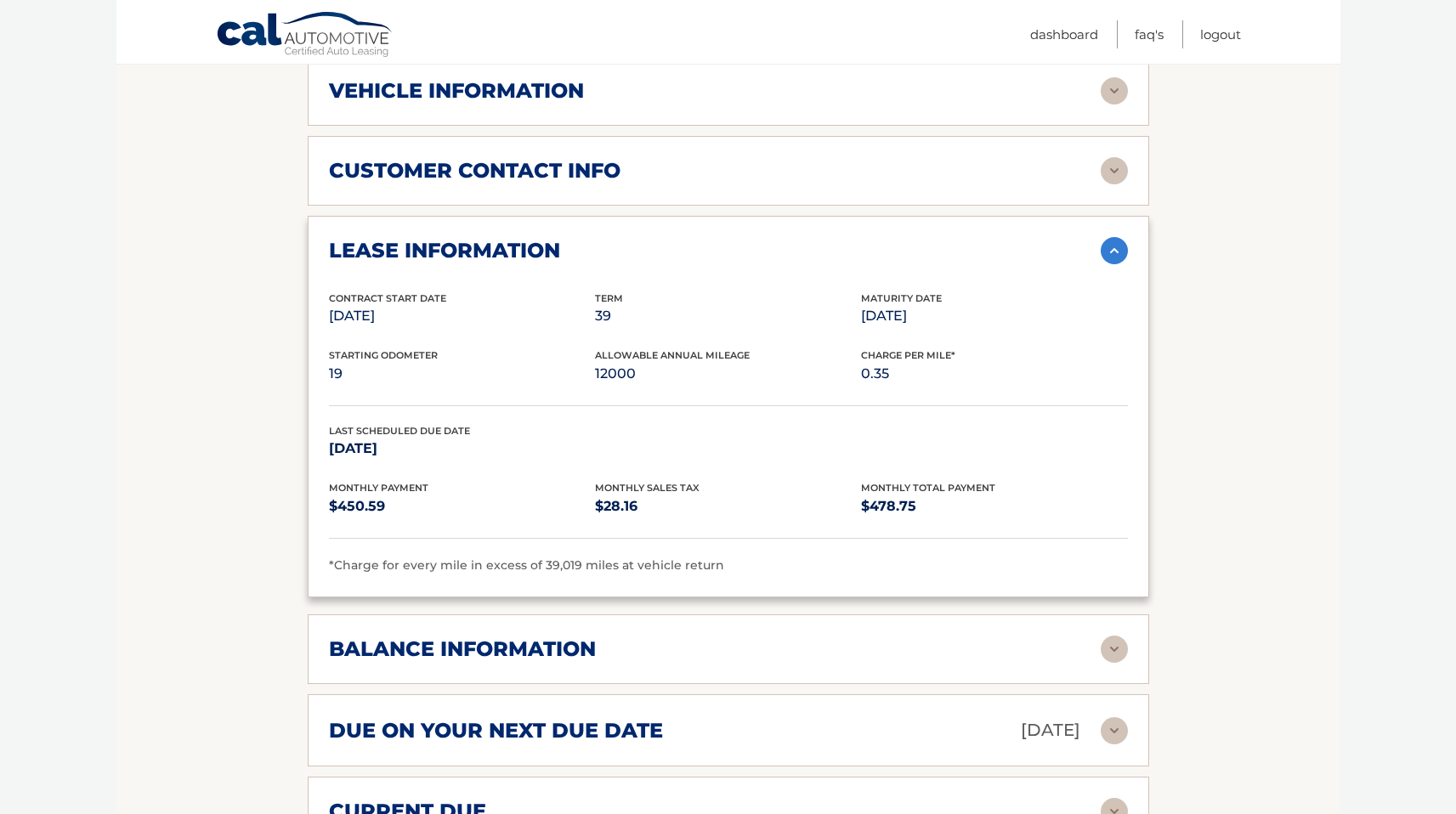
scroll to position [822, 0]
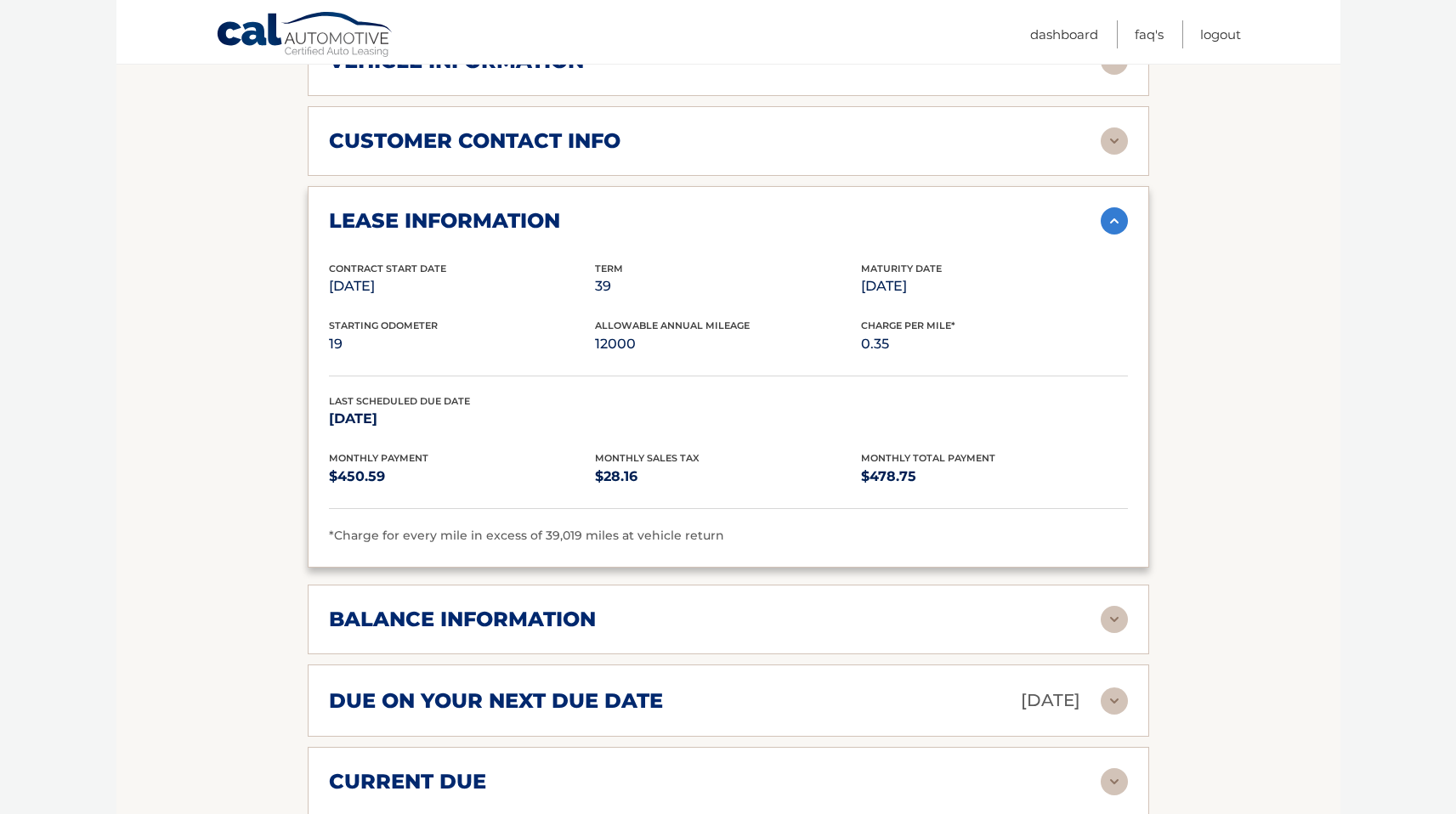
click at [543, 540] on span "*Charge for every mile in excess of 39,019 miles at vehicle return" at bounding box center [526, 535] width 396 height 15
click at [718, 554] on div "lease information Contract Start Date Jul 26, 2022 Term 39 Maturity Date Oct 26…" at bounding box center [728, 376] width 841 height 381
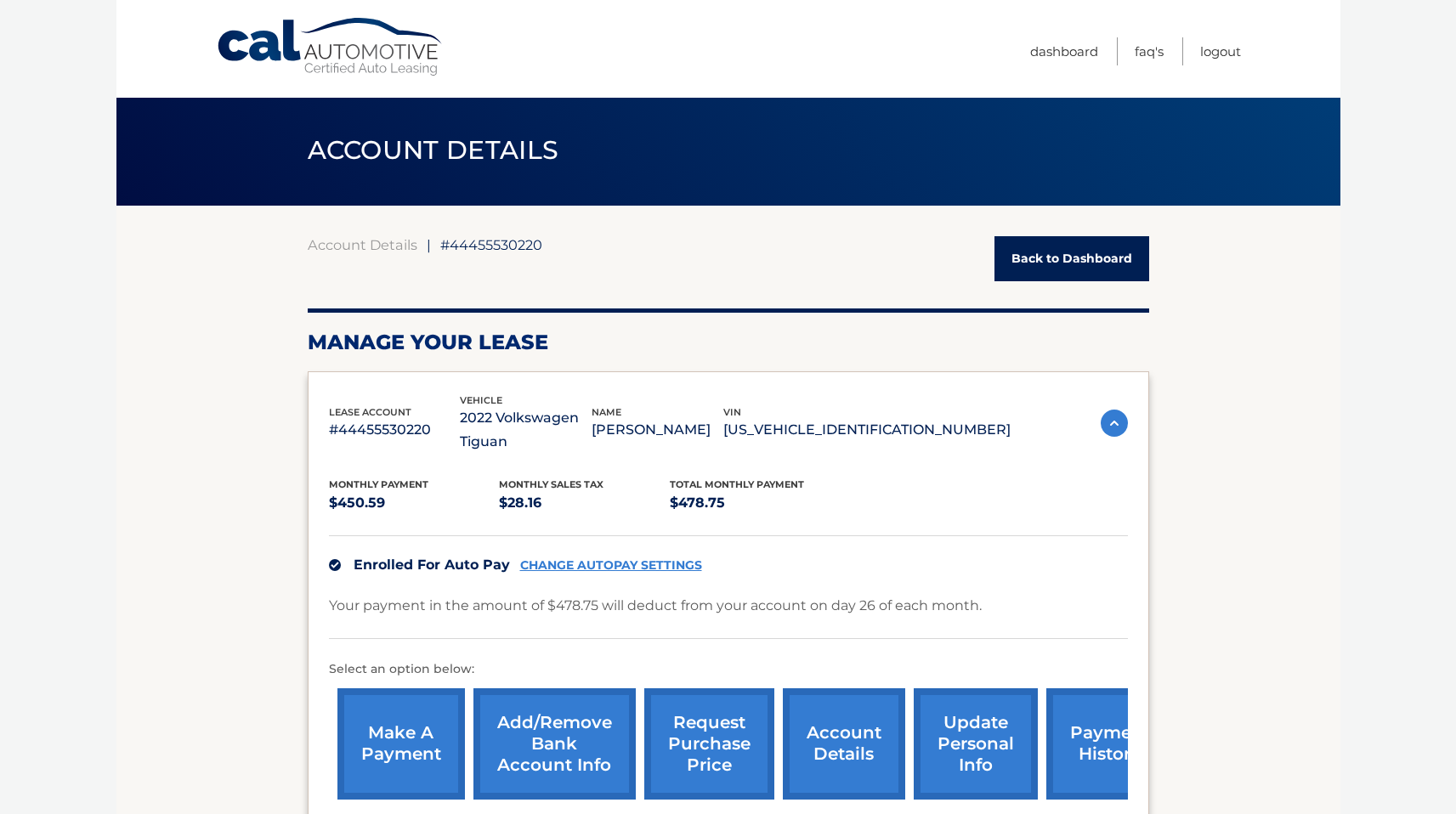
scroll to position [0, 0]
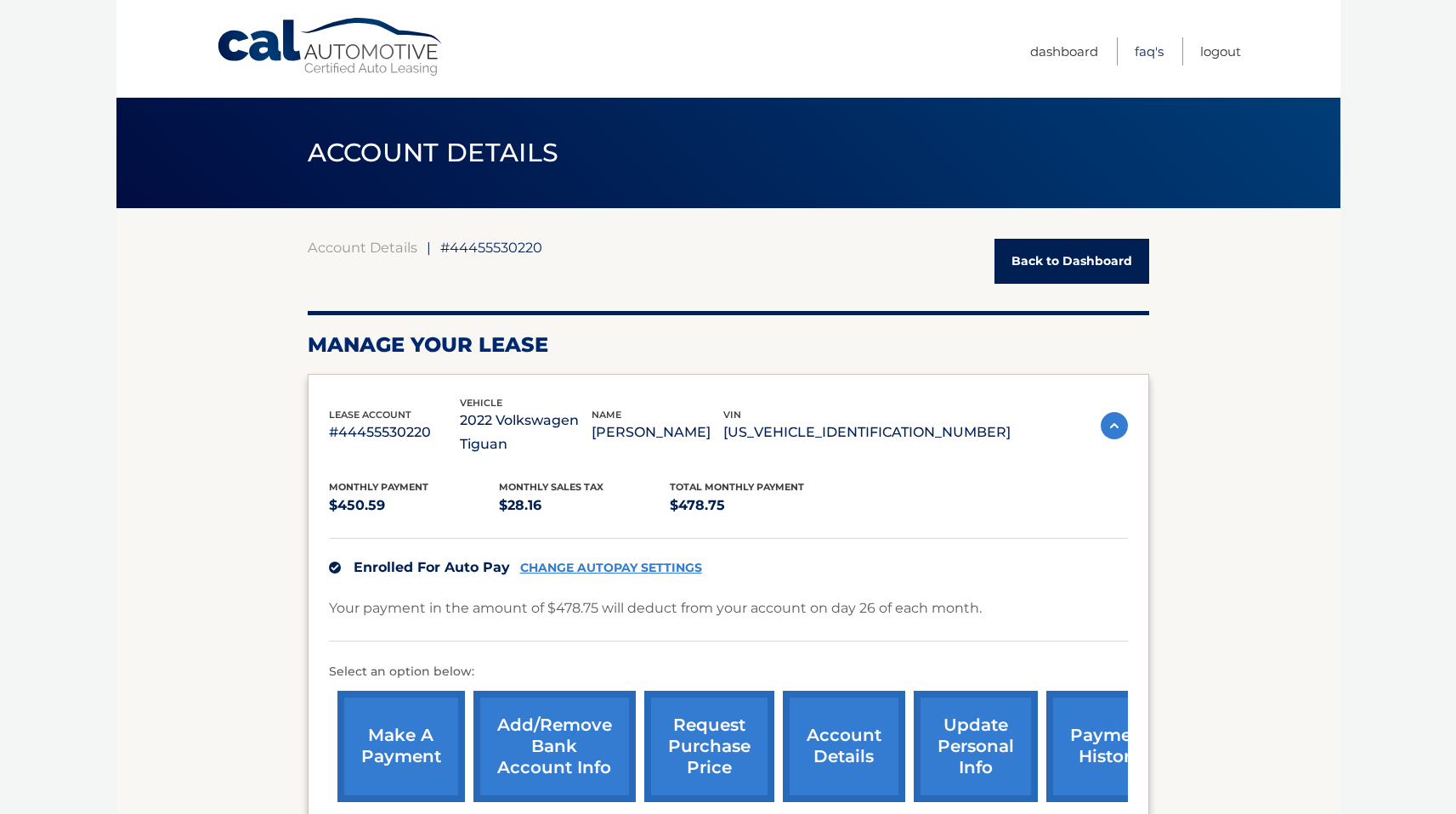
click at [1146, 40] on link "FAQ's" at bounding box center [1148, 52] width 29 height 28
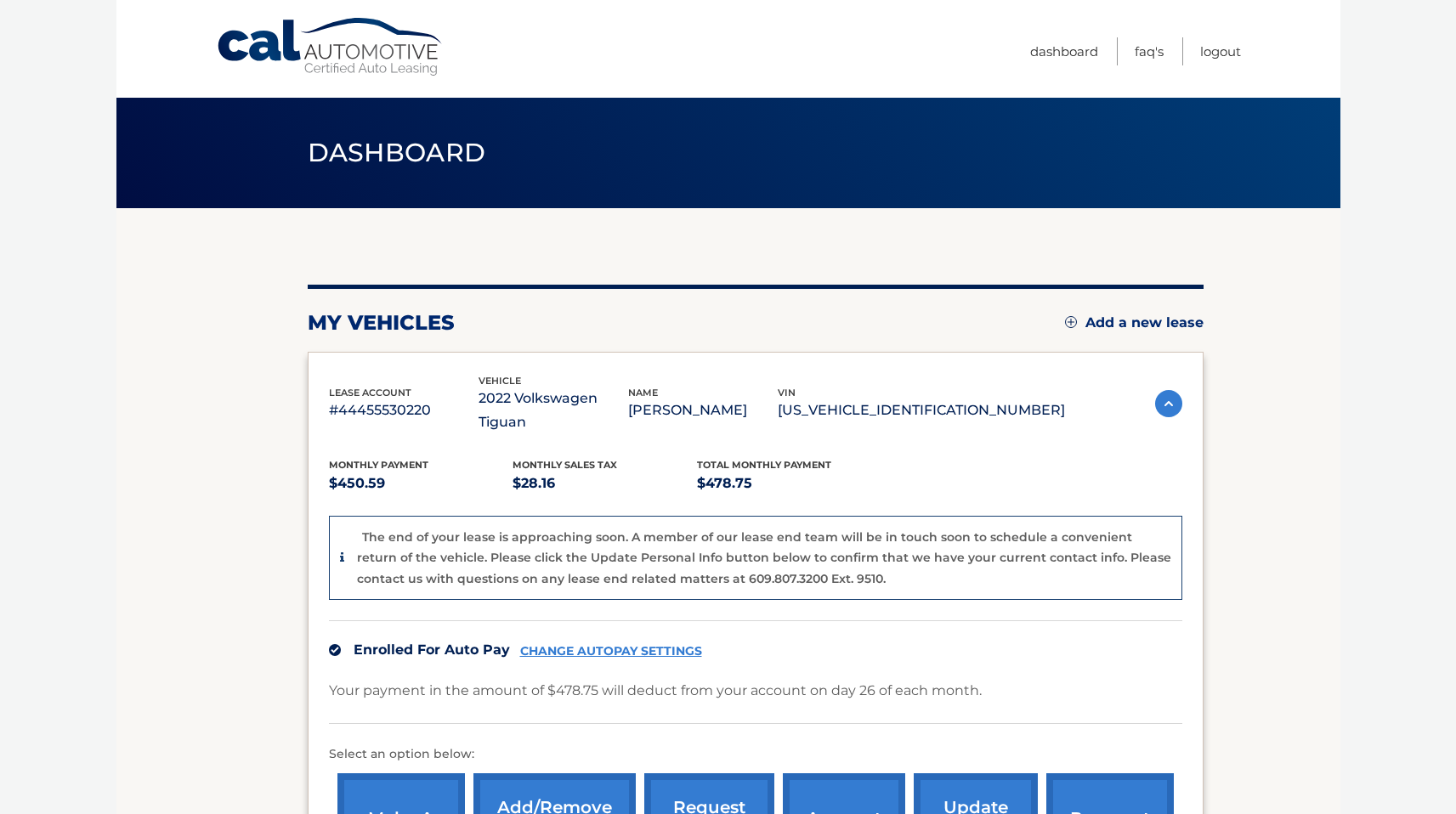
click at [1155, 395] on img at bounding box center [1168, 403] width 28 height 28
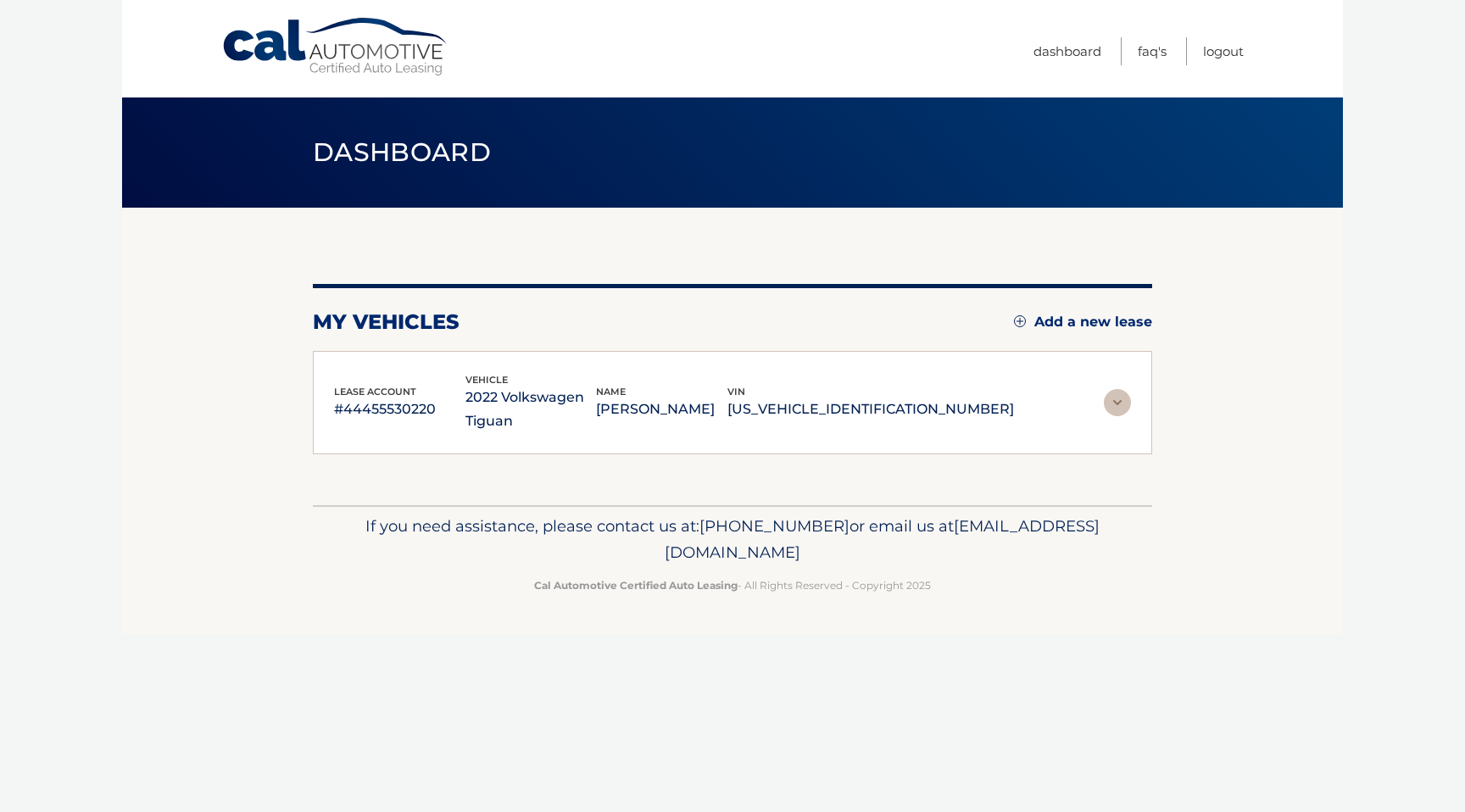
click at [1122, 407] on img at bounding box center [1117, 402] width 27 height 27
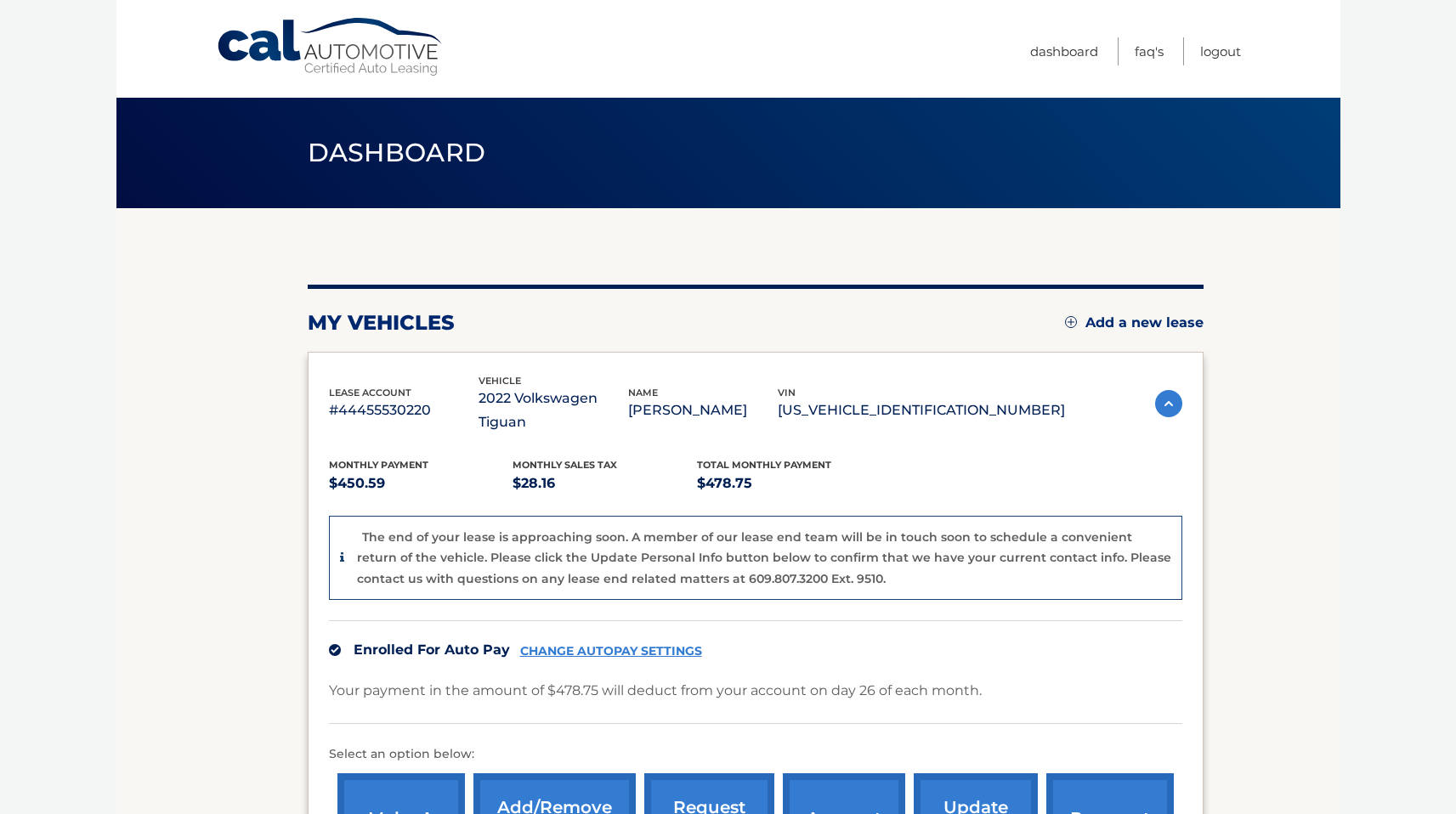
scroll to position [256, 0]
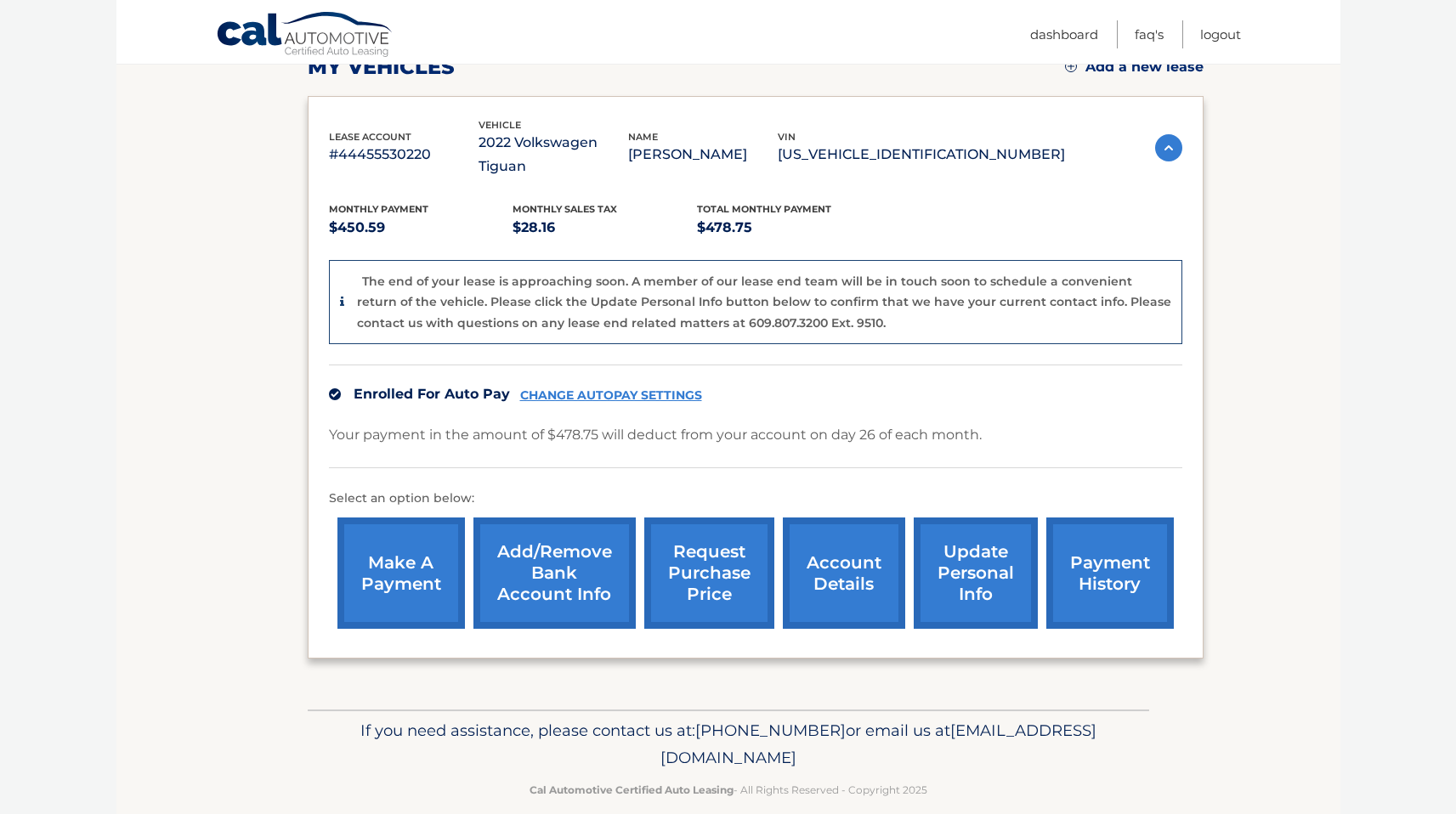
click at [844, 563] on link "account details" at bounding box center [844, 572] width 123 height 111
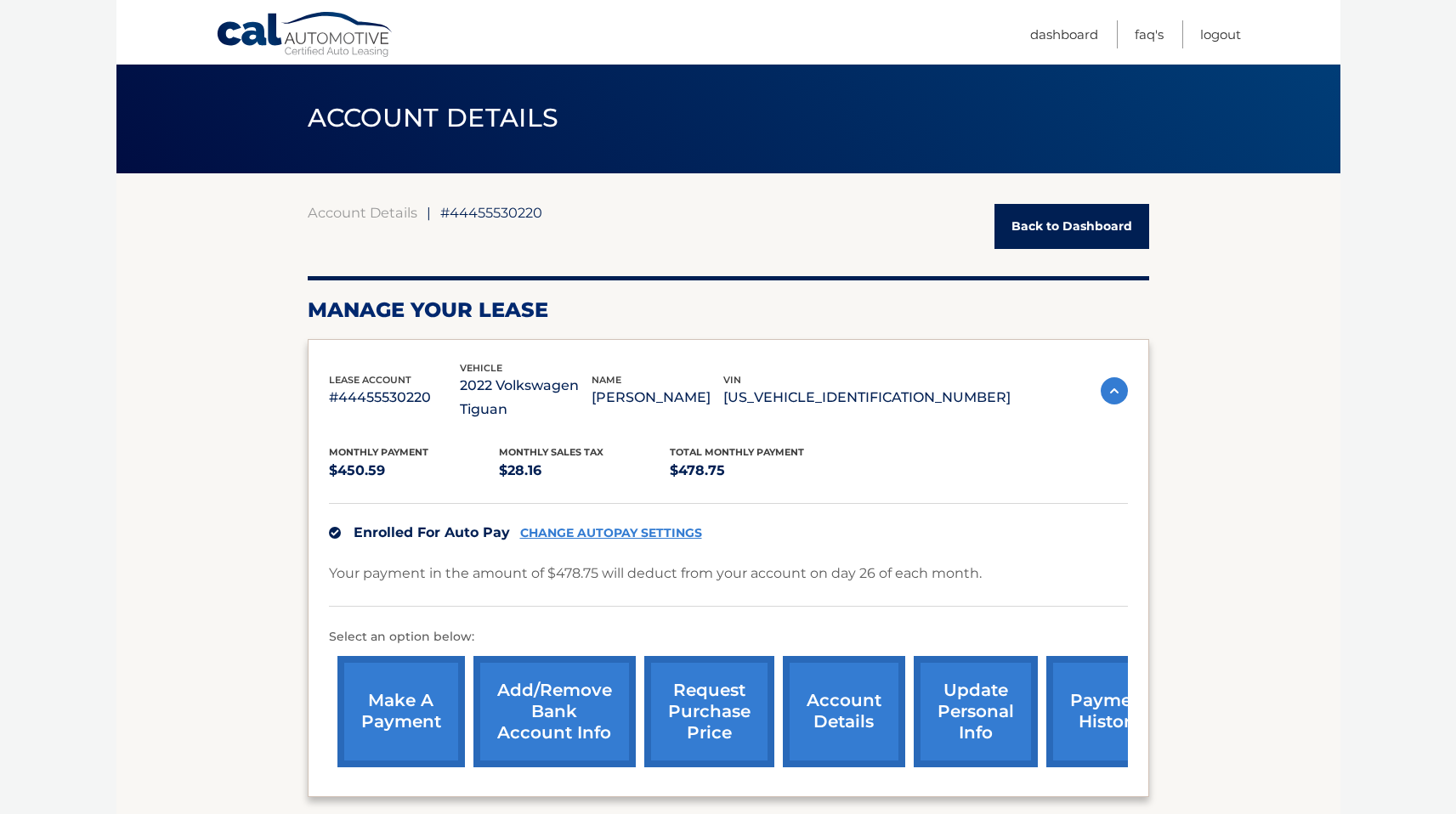
scroll to position [140, 0]
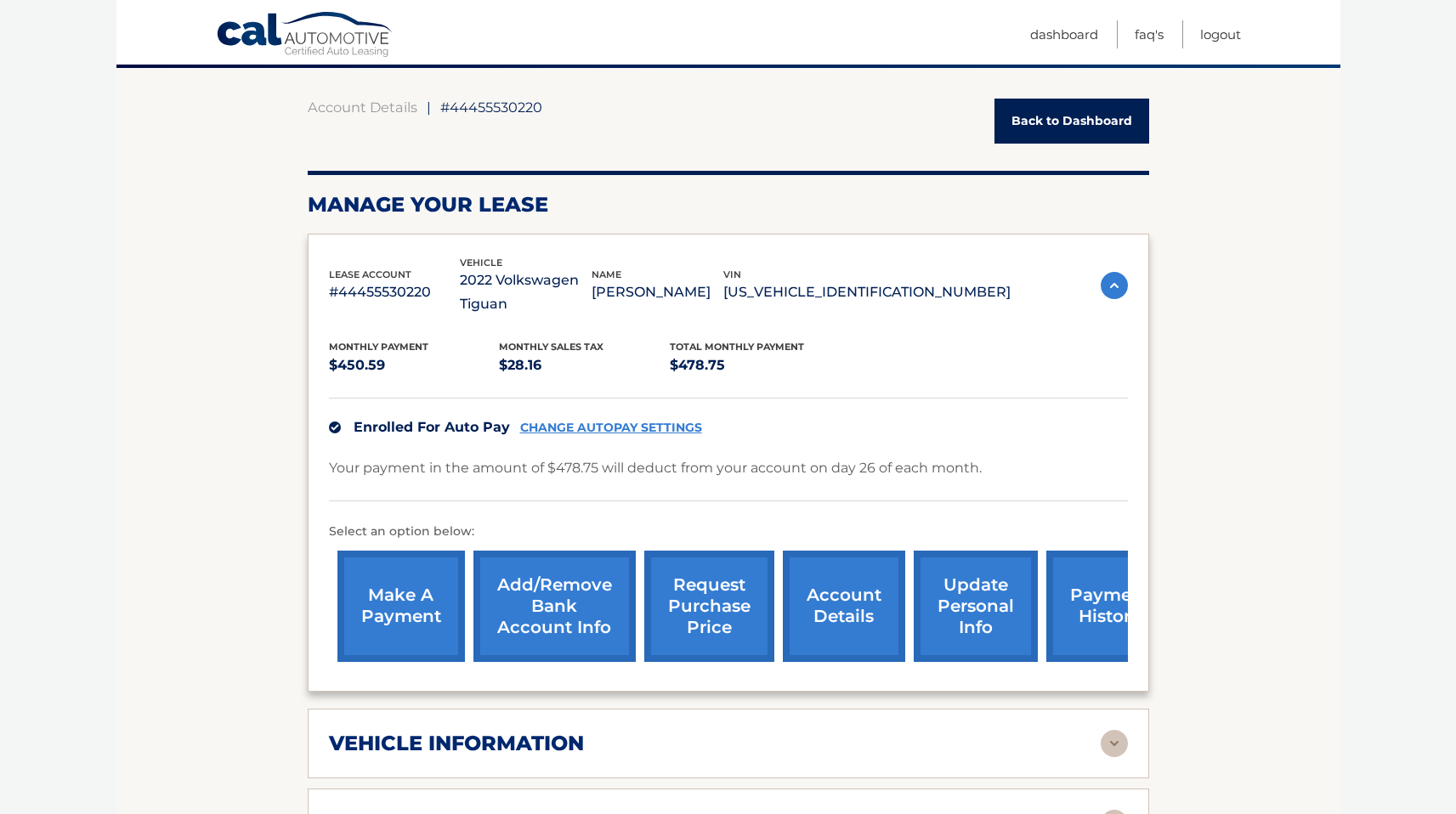
click at [831, 610] on link "account details" at bounding box center [844, 605] width 123 height 111
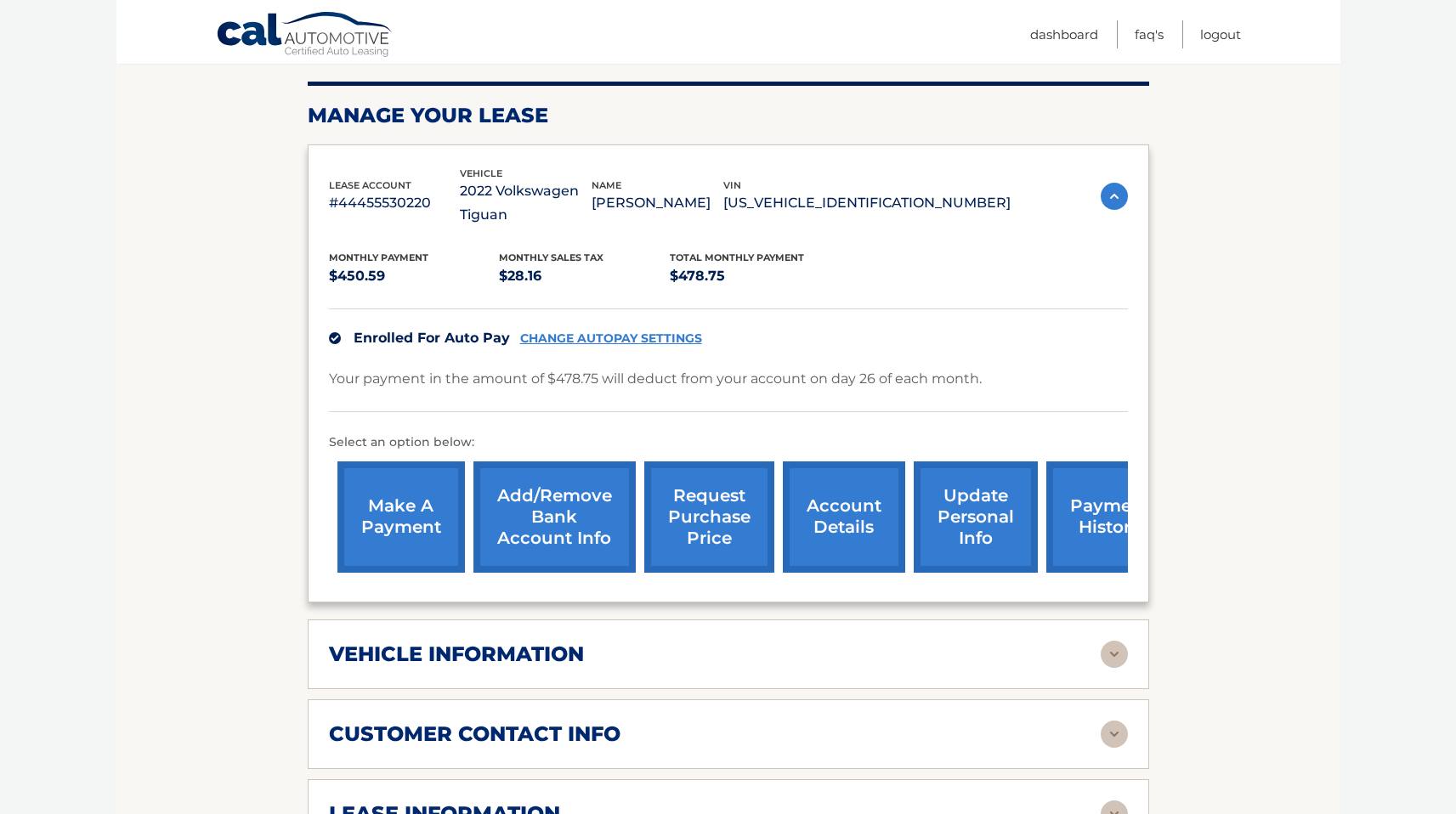
scroll to position [471, 0]
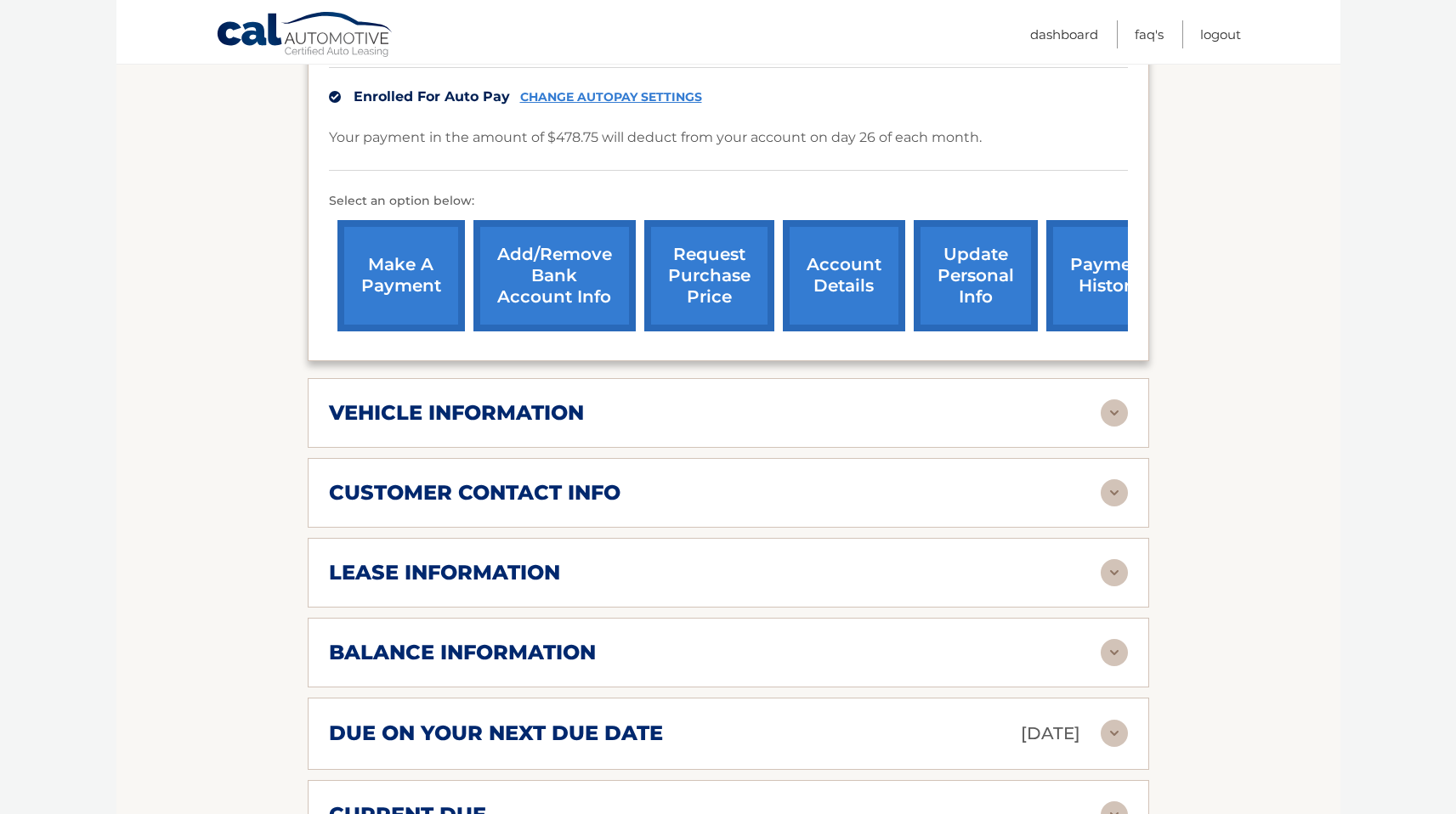
click at [1107, 567] on img at bounding box center [1114, 572] width 28 height 28
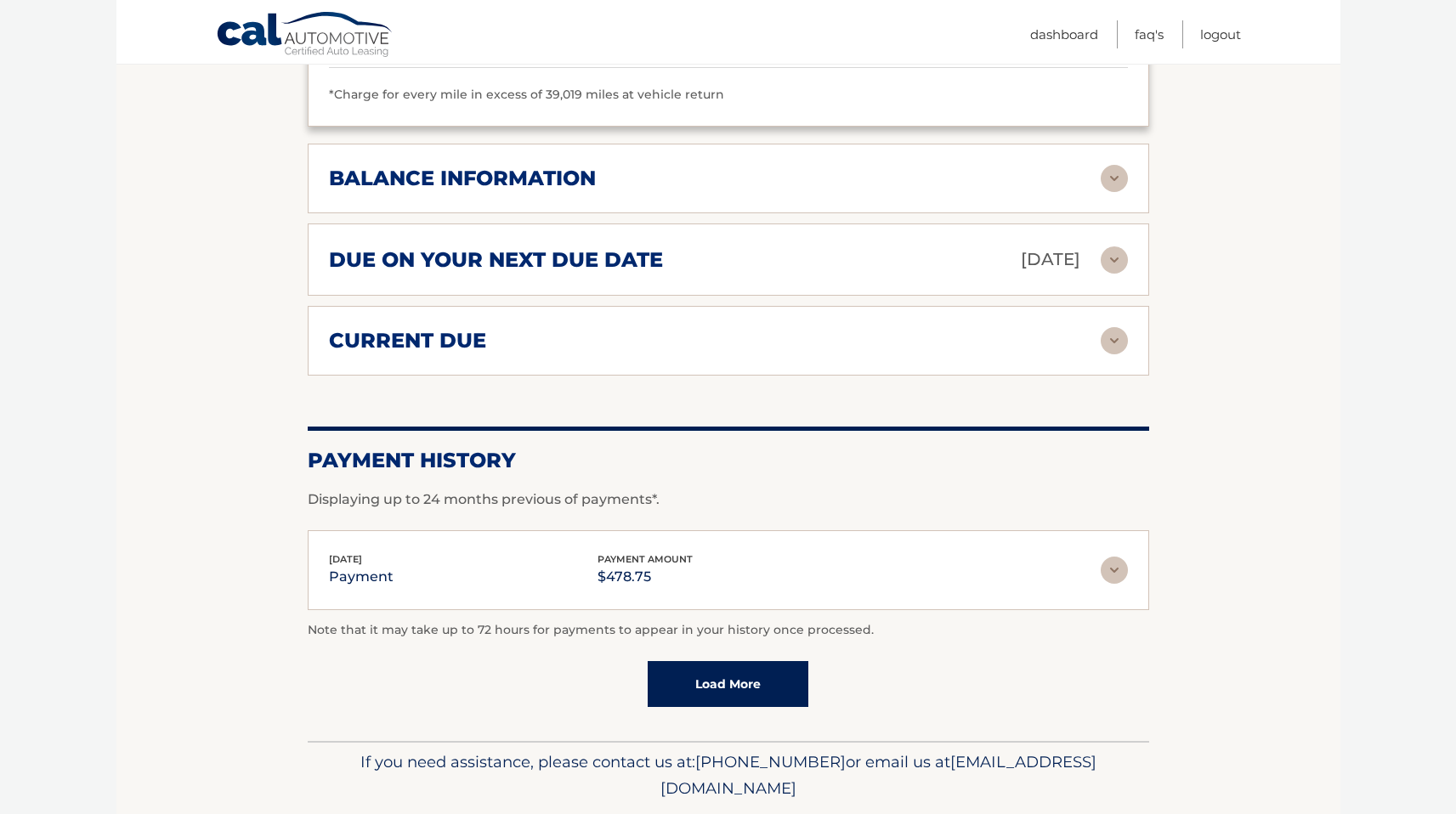
scroll to position [1316, 0]
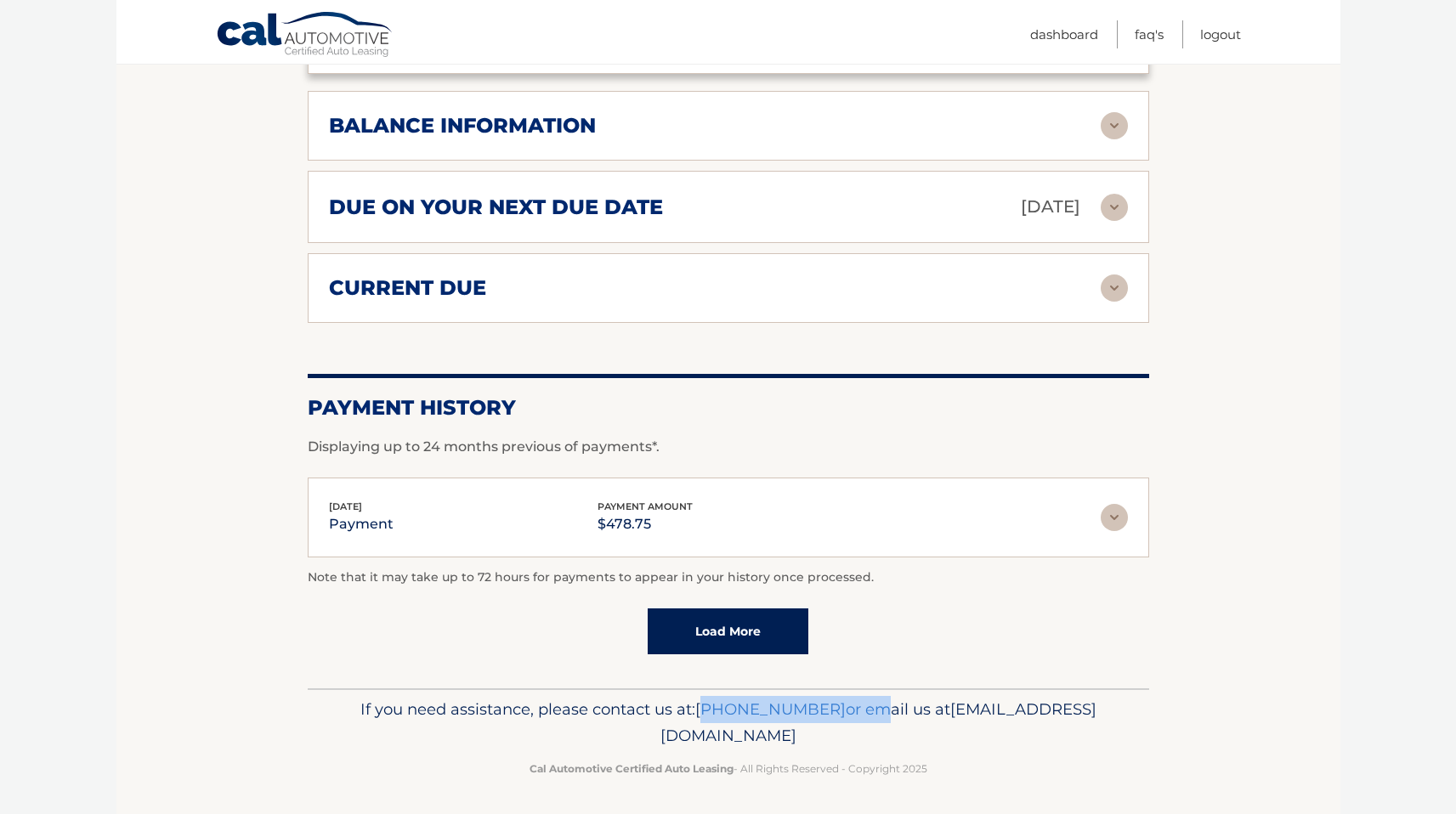
drag, startPoint x: 794, startPoint y: 709, endPoint x: 878, endPoint y: 709, distance: 84.0
click at [925, 719] on p "If you need assistance, please contact us at: [PHONE_NUMBER] or email us at [EM…" at bounding box center [728, 722] width 820 height 54
click at [845, 702] on span "[PHONE_NUMBER]" at bounding box center [770, 709] width 150 height 20
drag, startPoint x: 815, startPoint y: 707, endPoint x: 917, endPoint y: 701, distance: 102.2
click at [917, 701] on p "If you need assistance, please contact us at: [PHONE_NUMBER] or email us at [EM…" at bounding box center [728, 722] width 820 height 54
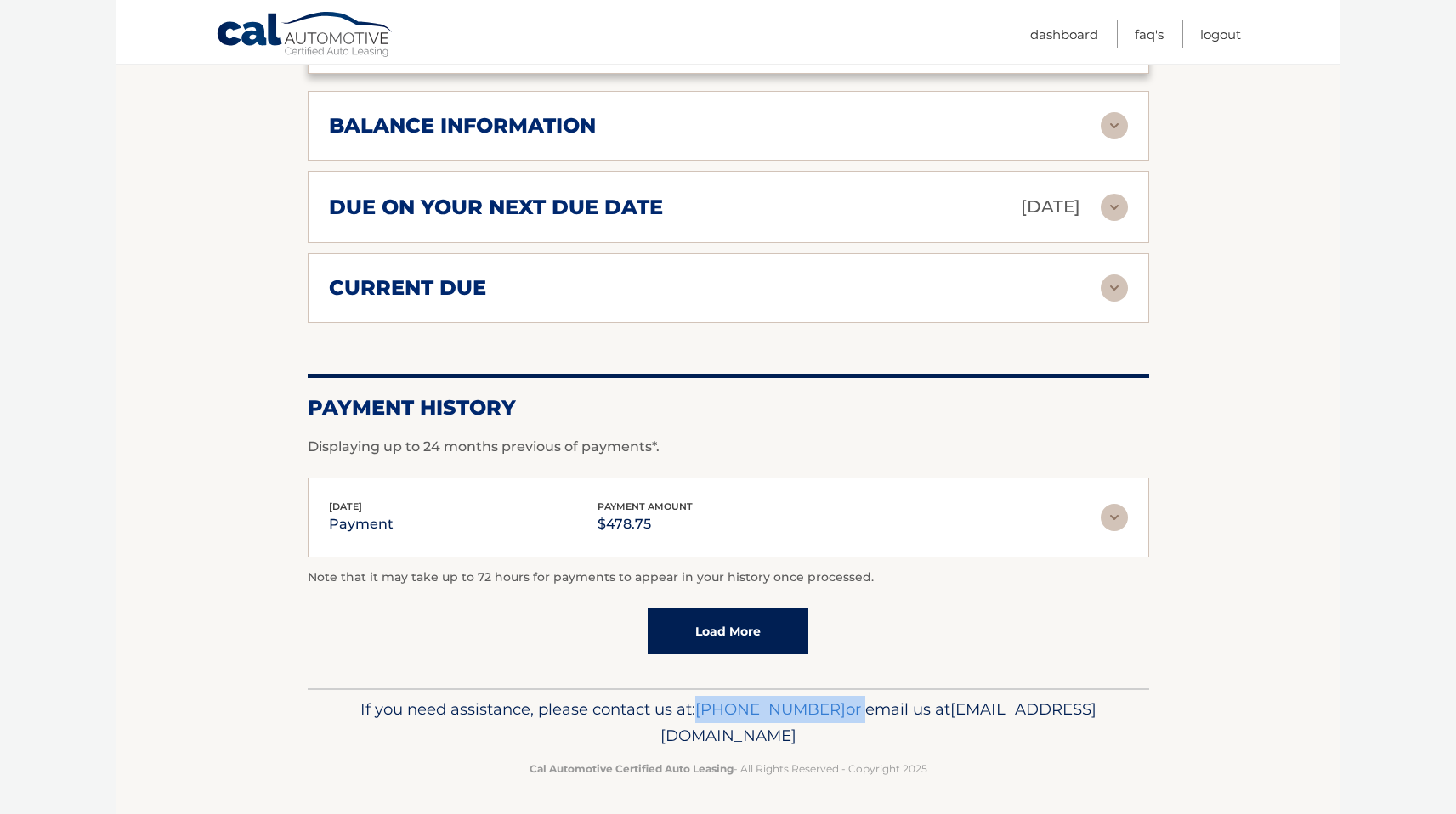
click at [901, 700] on p "If you need assistance, please contact us at: [PHONE_NUMBER] or email us at [EM…" at bounding box center [728, 722] width 820 height 54
click at [308, 130] on div "balance information Payments Received 37 Payments Remaining 2 Next Payment will…" at bounding box center [728, 125] width 841 height 69
